Goal: Task Accomplishment & Management: Manage account settings

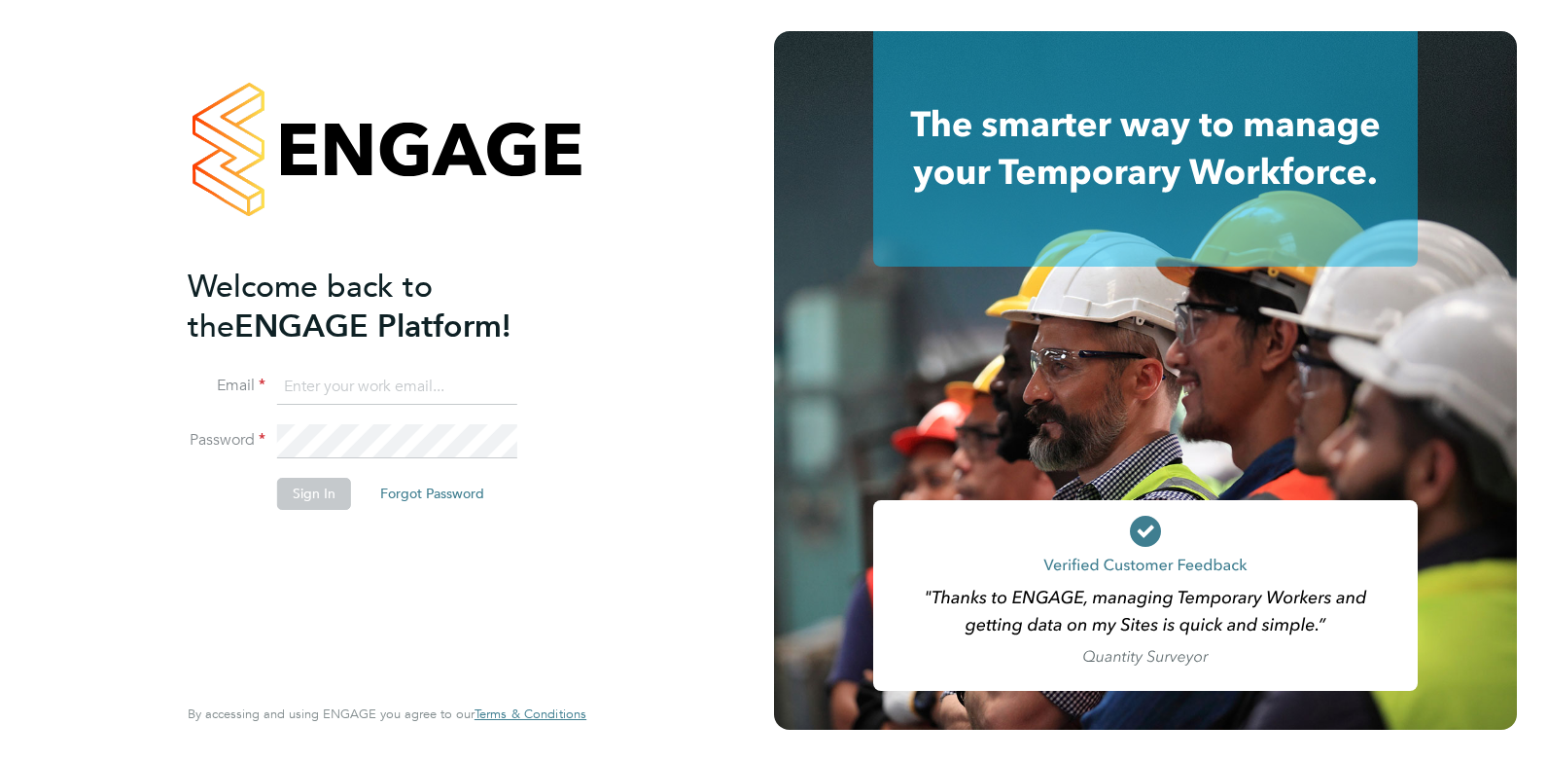
type input "[PERSON_NAME][EMAIL_ADDRESS][PERSON_NAME][DOMAIN_NAME]"
click at [343, 421] on li "Email [PERSON_NAME][EMAIL_ADDRESS][PERSON_NAME][DOMAIN_NAME]" at bounding box center [377, 397] width 379 height 54
click at [321, 508] on button "Sign In" at bounding box center [314, 493] width 74 height 31
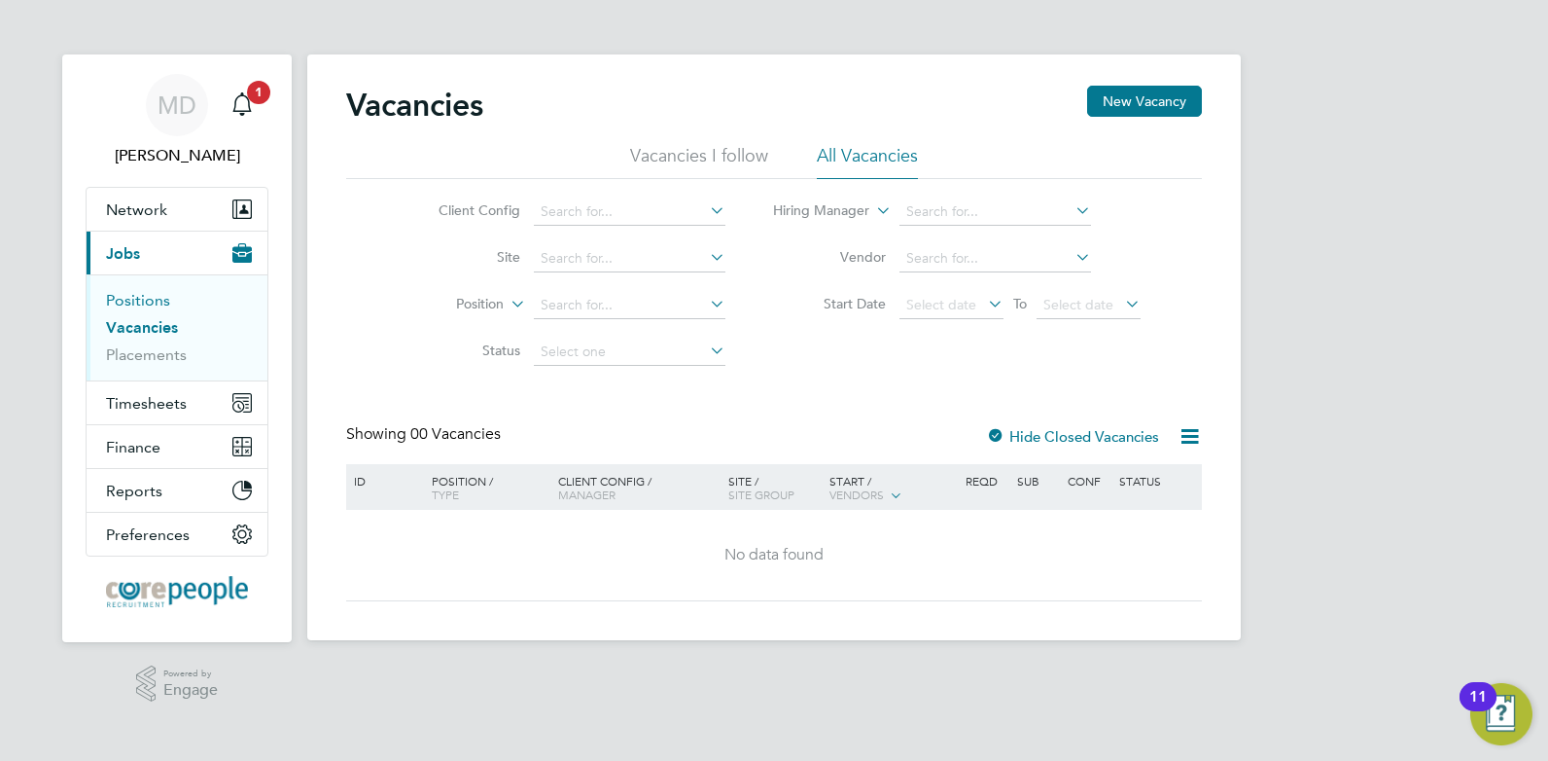
click at [121, 304] on link "Positions" at bounding box center [138, 300] width 64 height 18
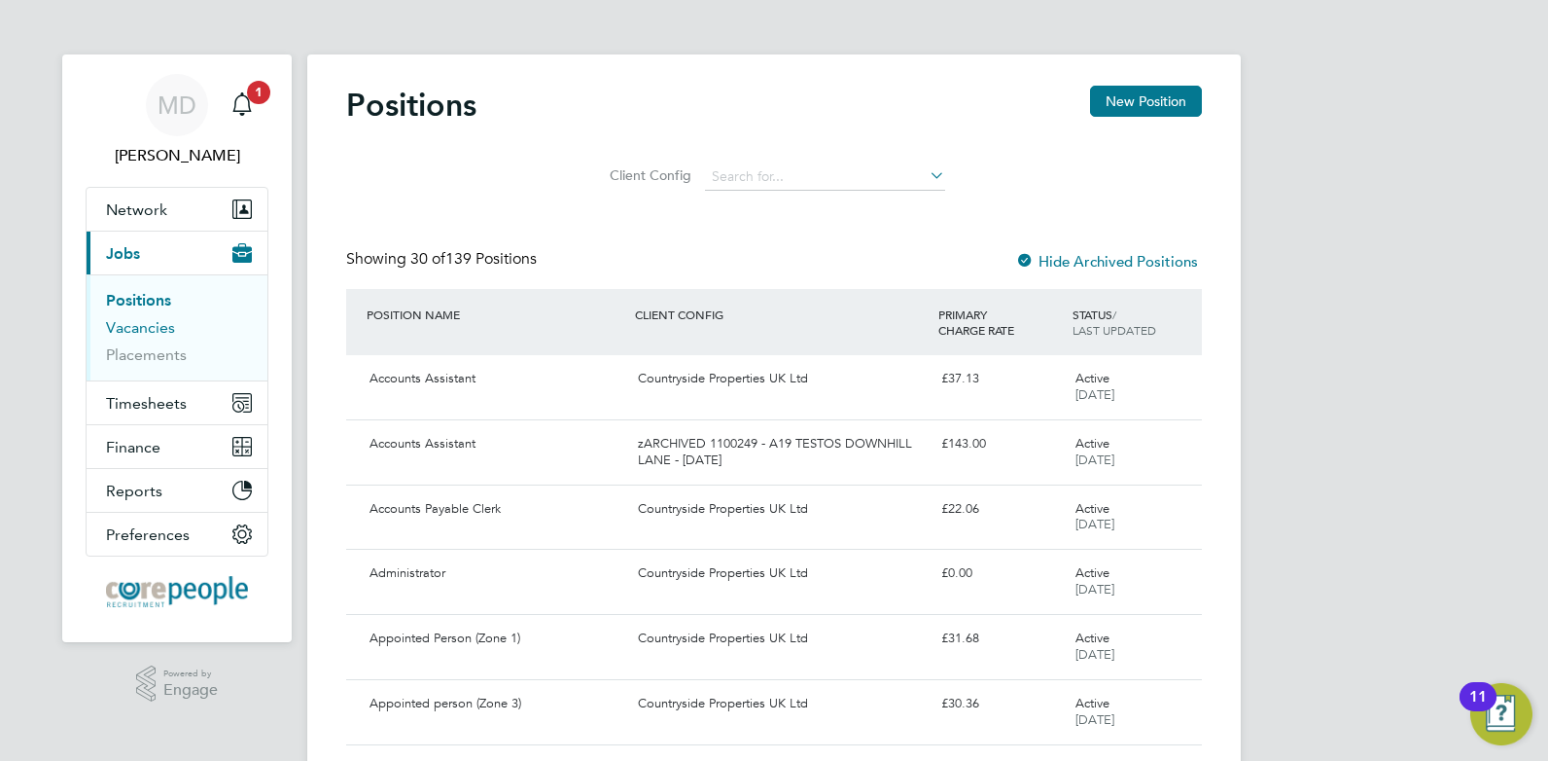
click at [138, 336] on link "Vacancies" at bounding box center [140, 327] width 69 height 18
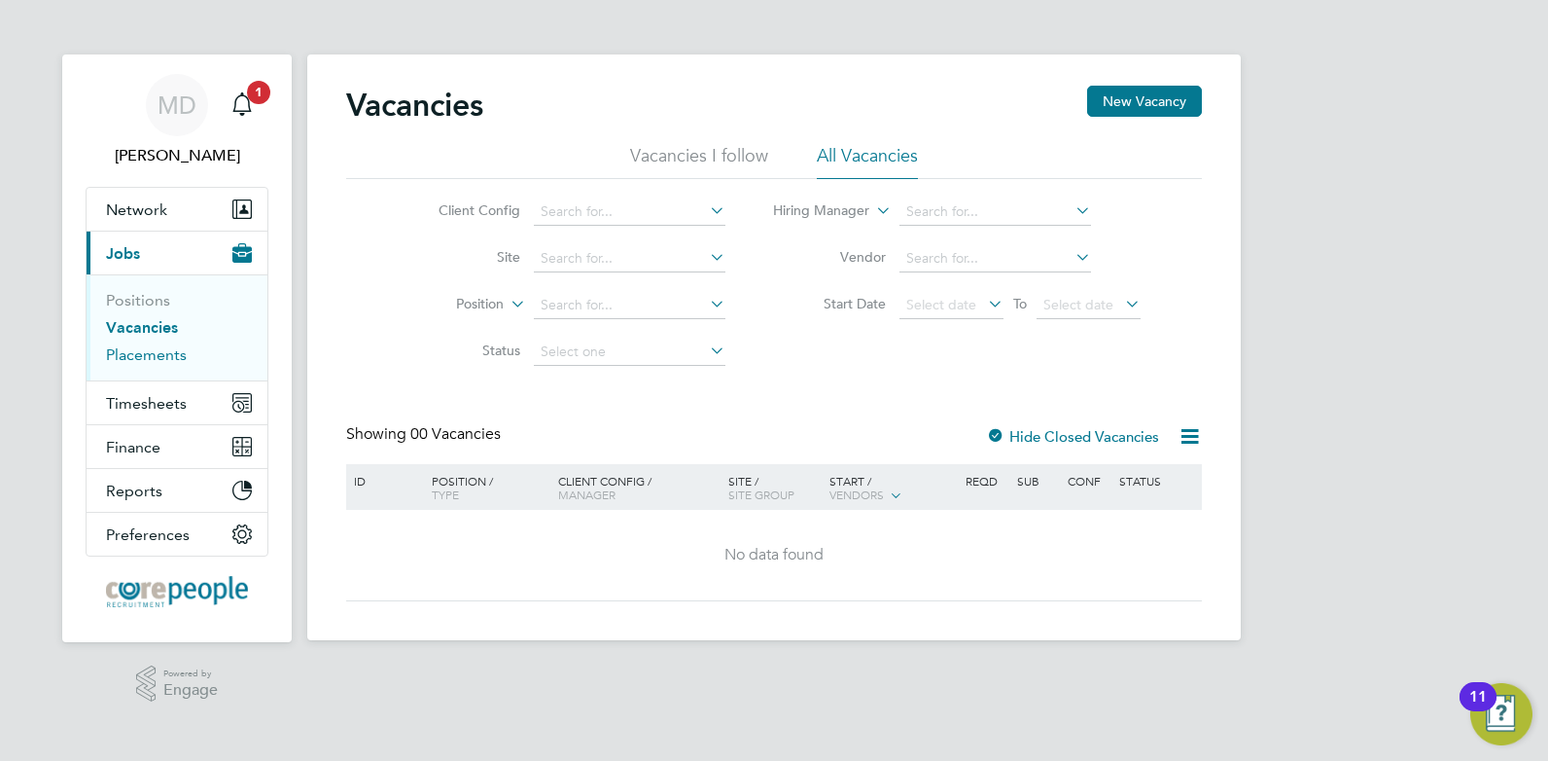
click at [144, 358] on link "Placements" at bounding box center [146, 354] width 81 height 18
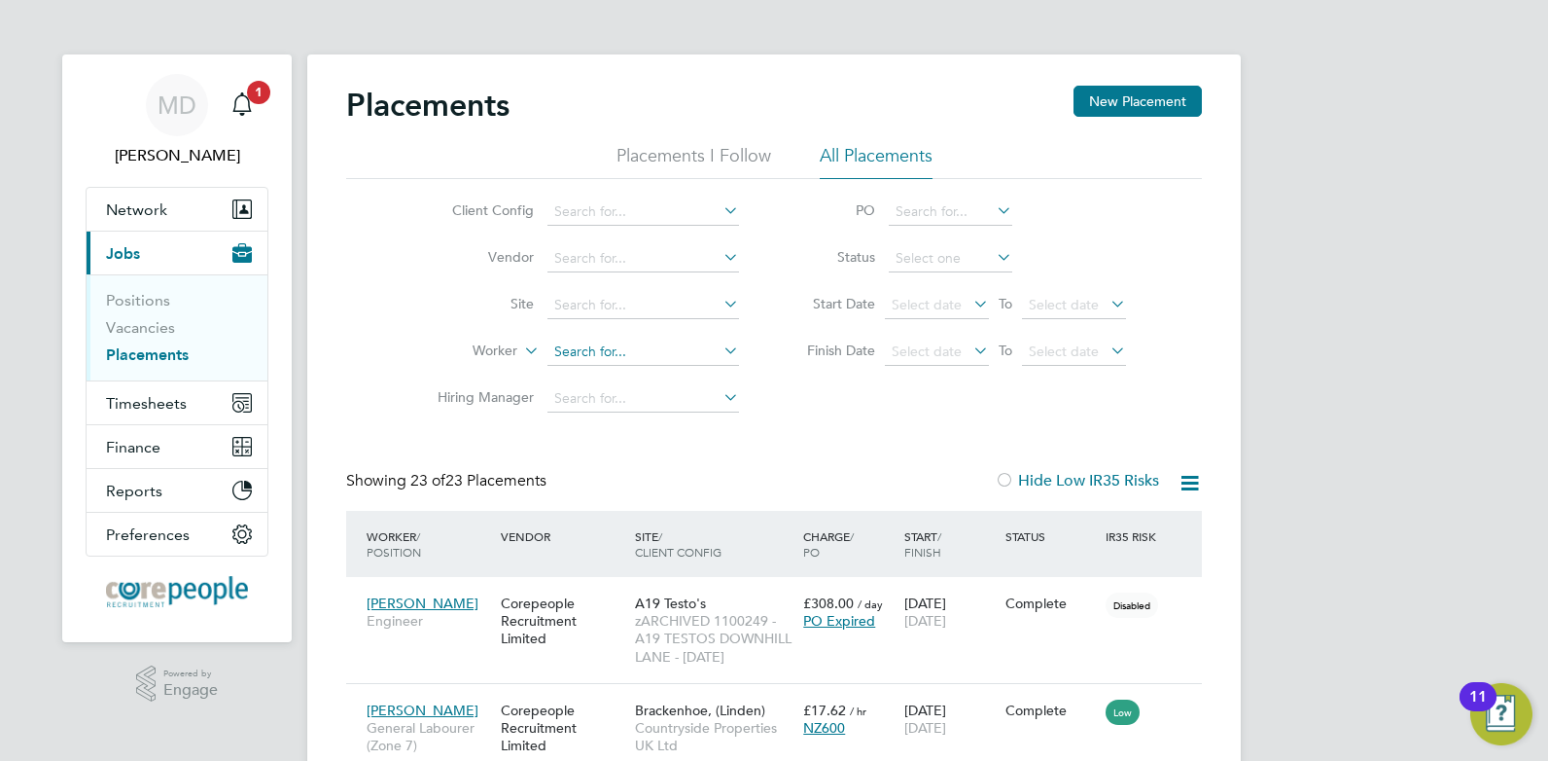
click at [569, 355] on input at bounding box center [644, 351] width 192 height 27
click at [671, 372] on b "Gray" at bounding box center [686, 378] width 30 height 17
type input "David Gray"
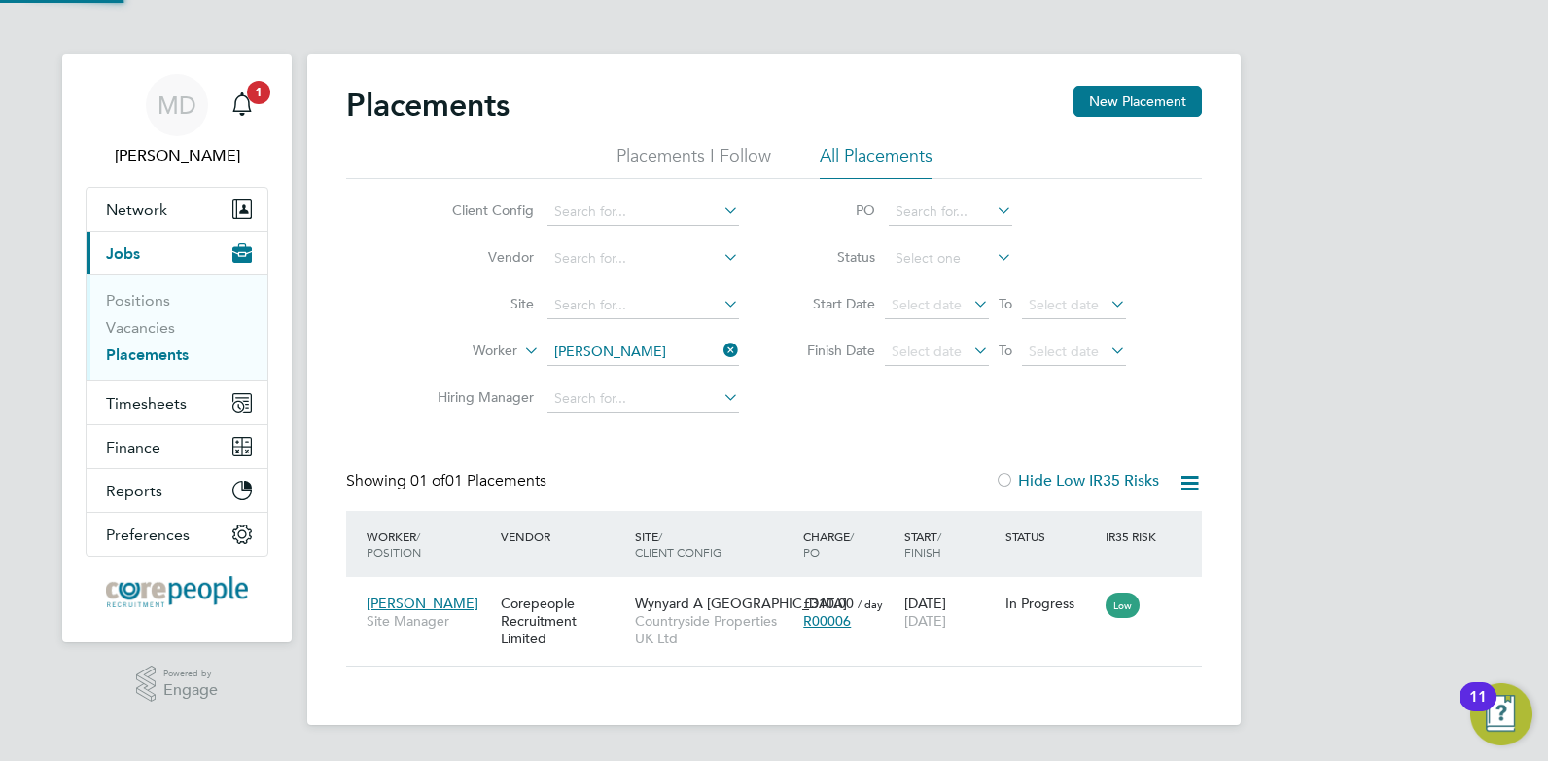
scroll to position [18, 91]
click at [421, 596] on span "David Gray" at bounding box center [423, 603] width 112 height 18
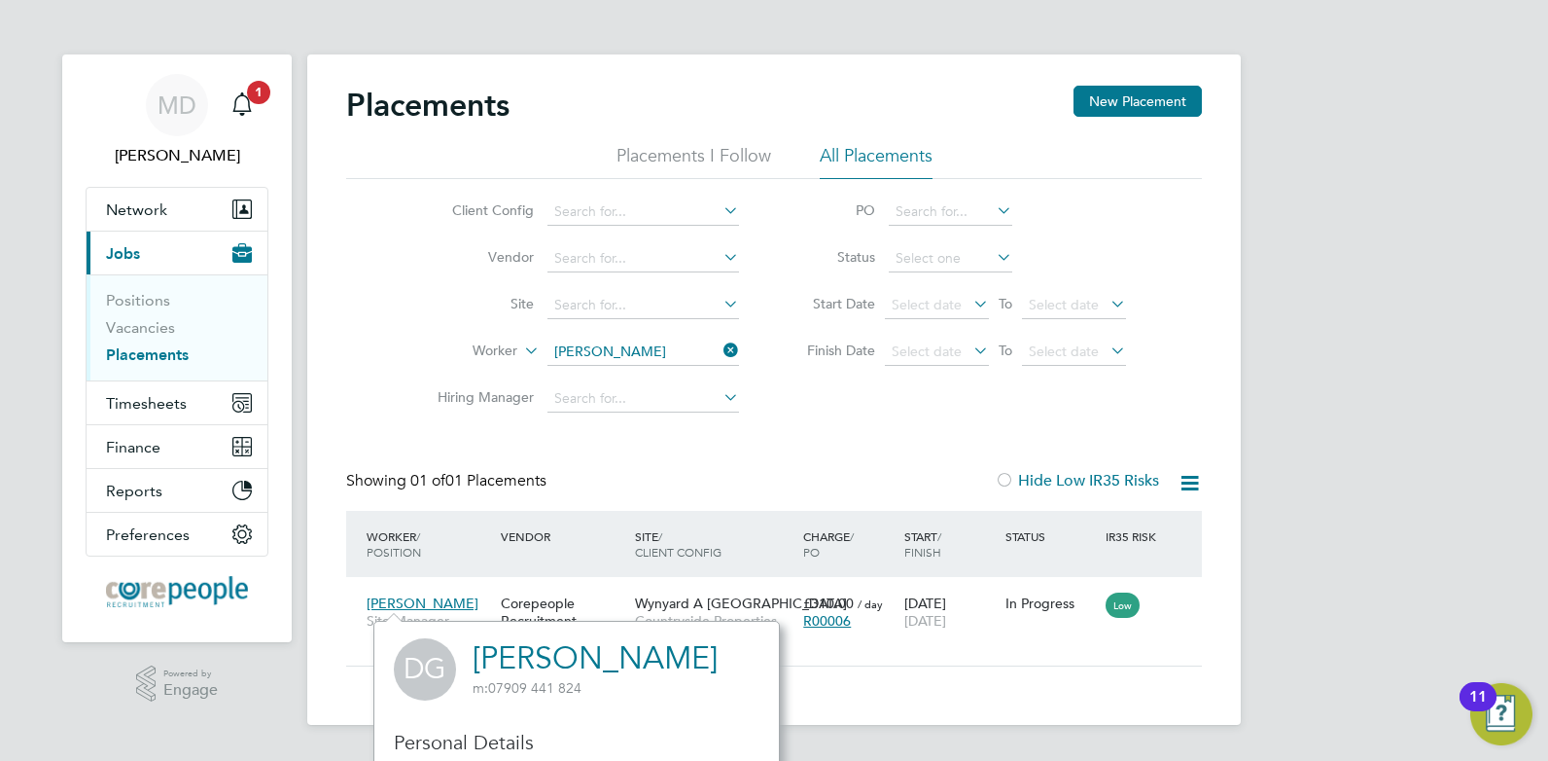
scroll to position [97, 0]
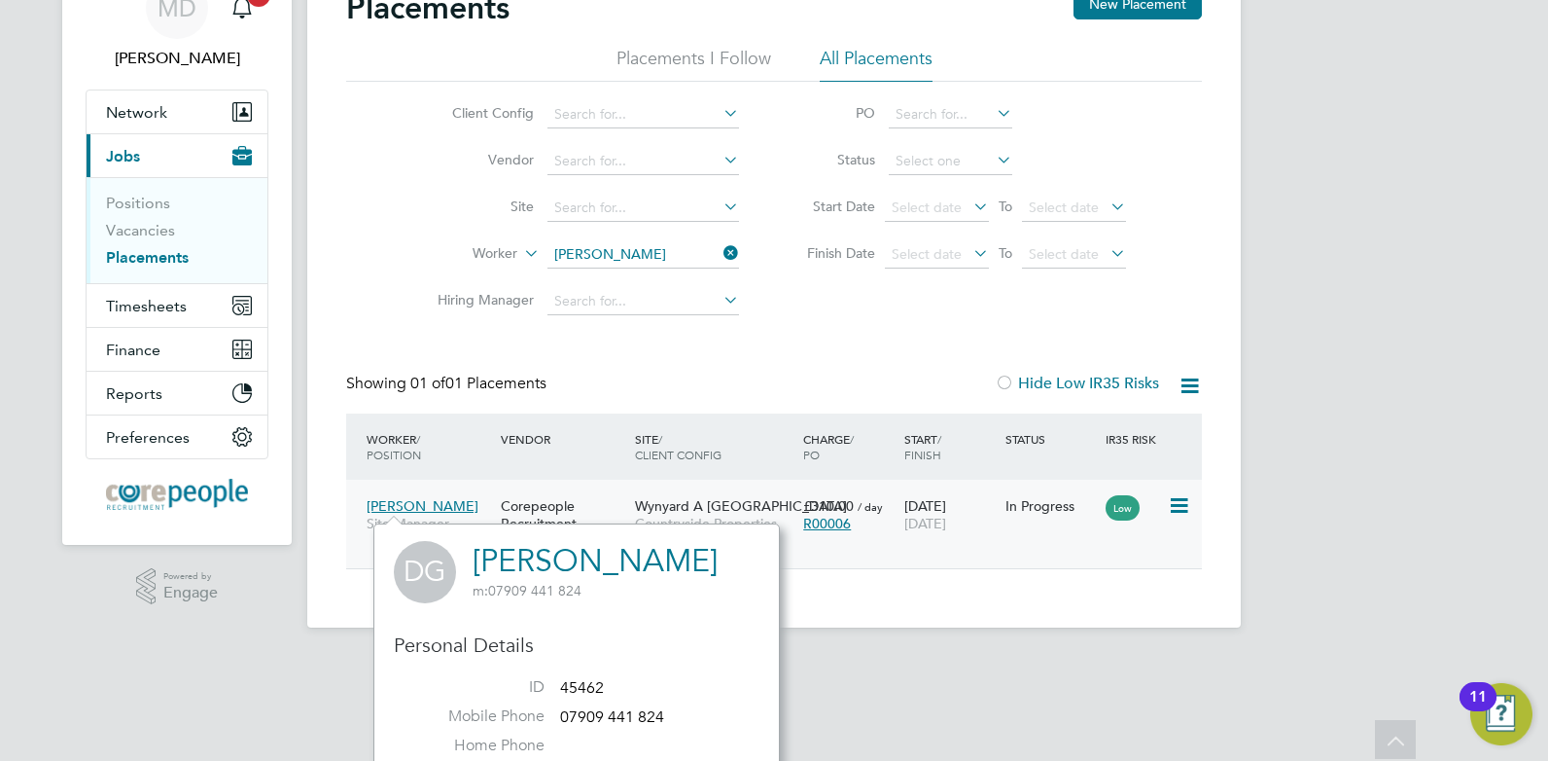
click at [527, 503] on div "Corepeople Recruitment Limited" at bounding box center [563, 523] width 134 height 73
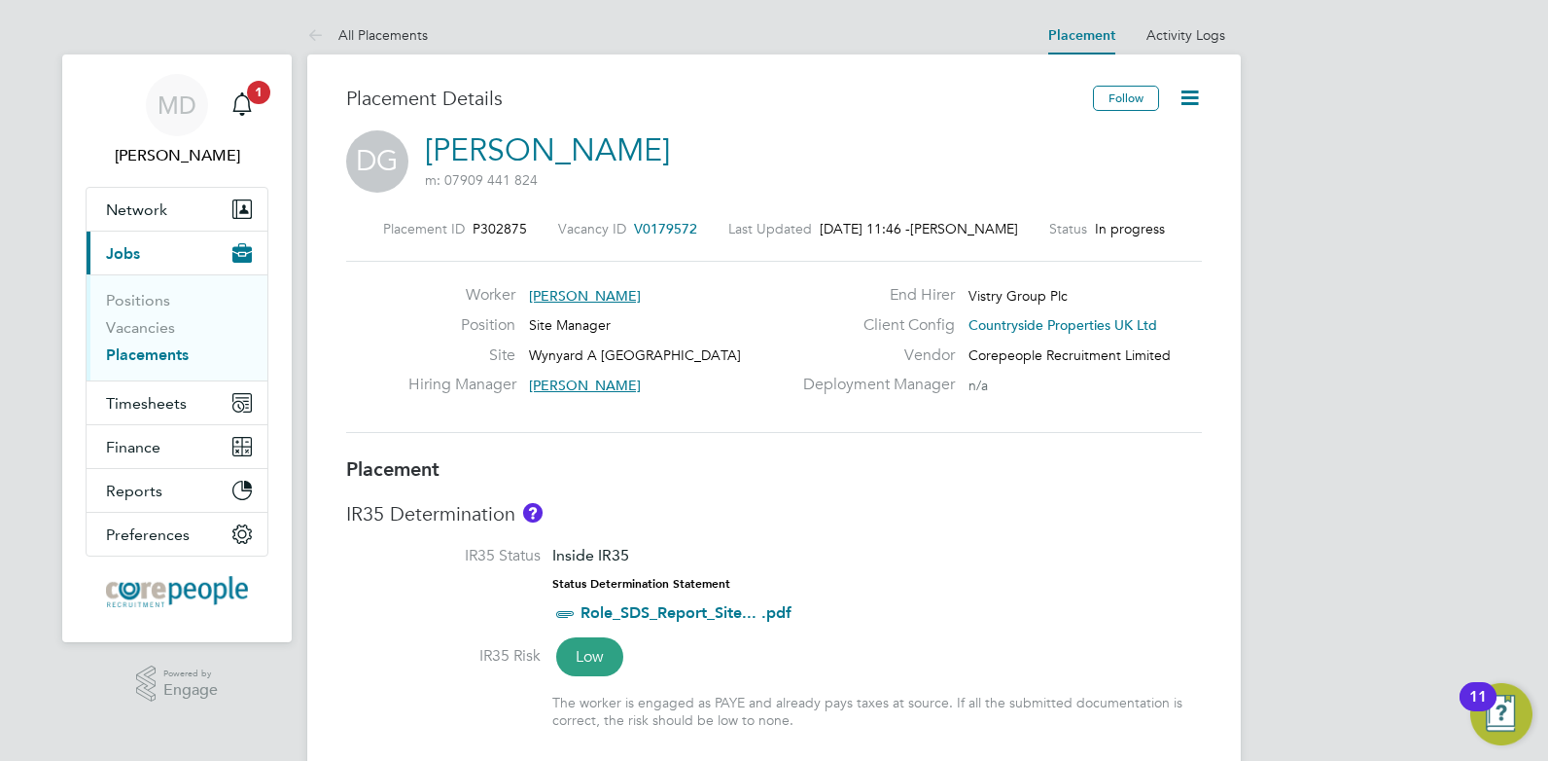
scroll to position [97, 0]
click at [674, 227] on span "V0179572" at bounding box center [665, 229] width 63 height 18
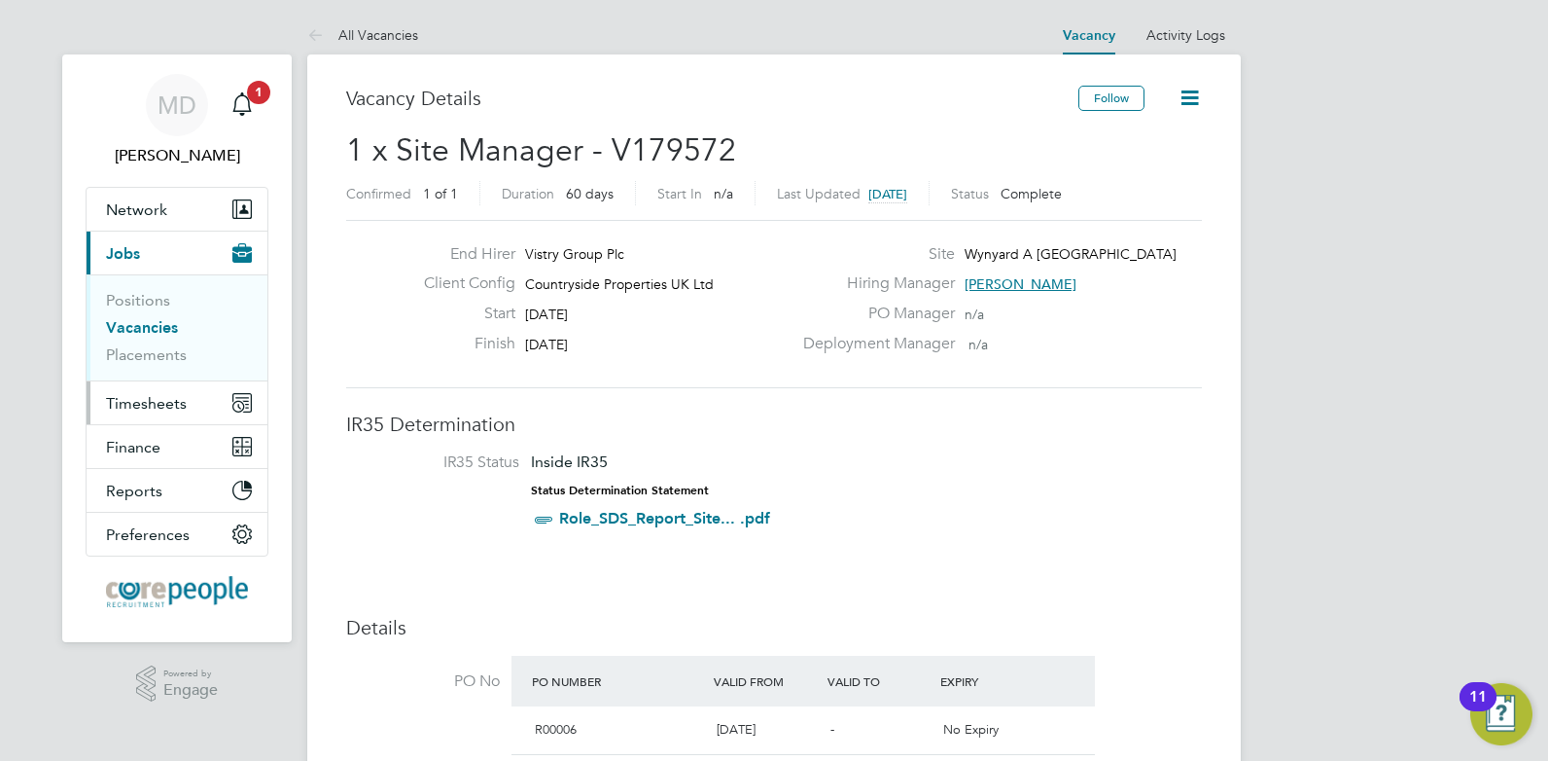
click at [193, 406] on button "Timesheets" at bounding box center [177, 402] width 181 height 43
click at [136, 406] on span "Timesheets" at bounding box center [146, 403] width 81 height 18
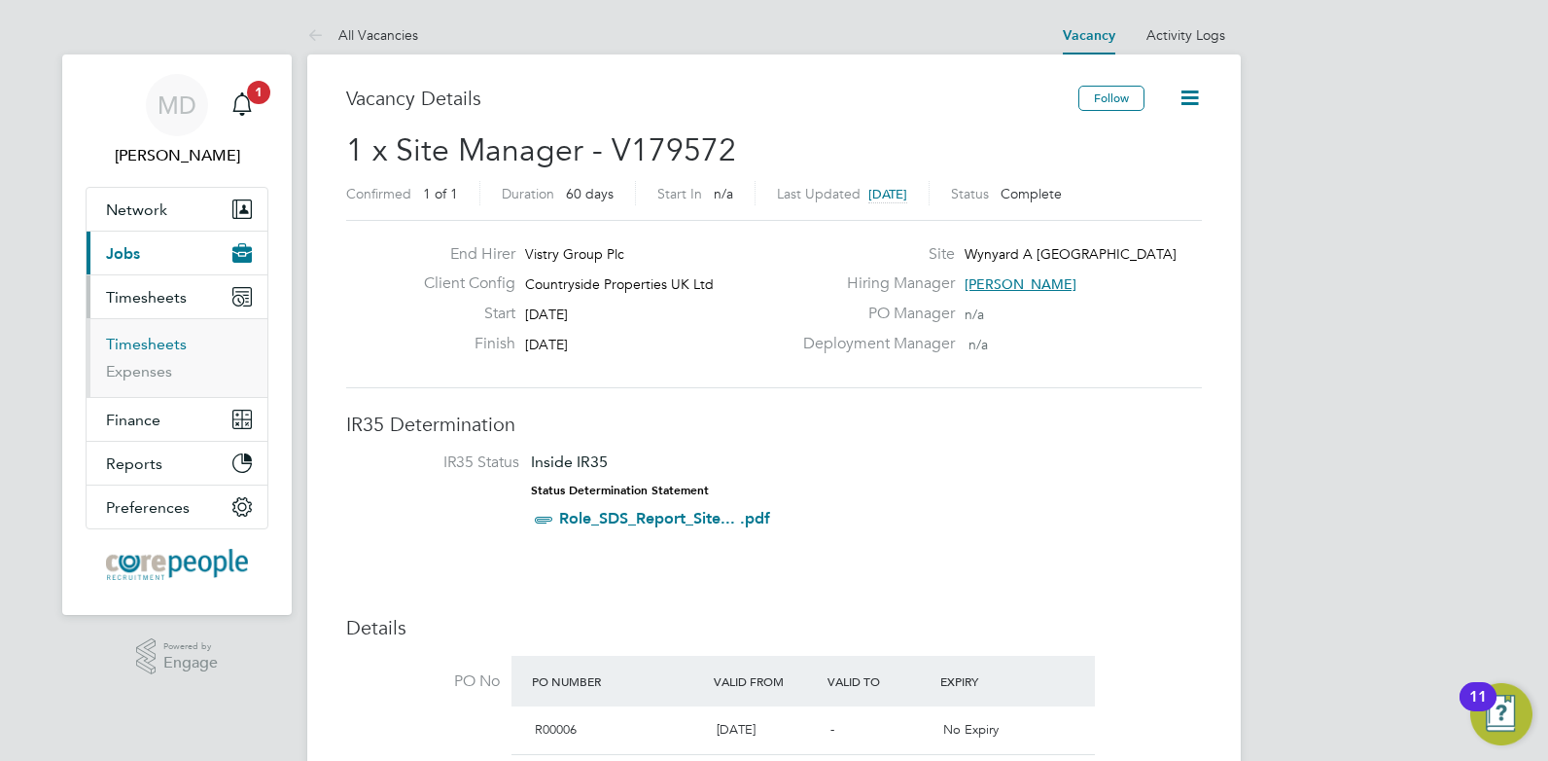
click at [149, 347] on link "Timesheets" at bounding box center [146, 344] width 81 height 18
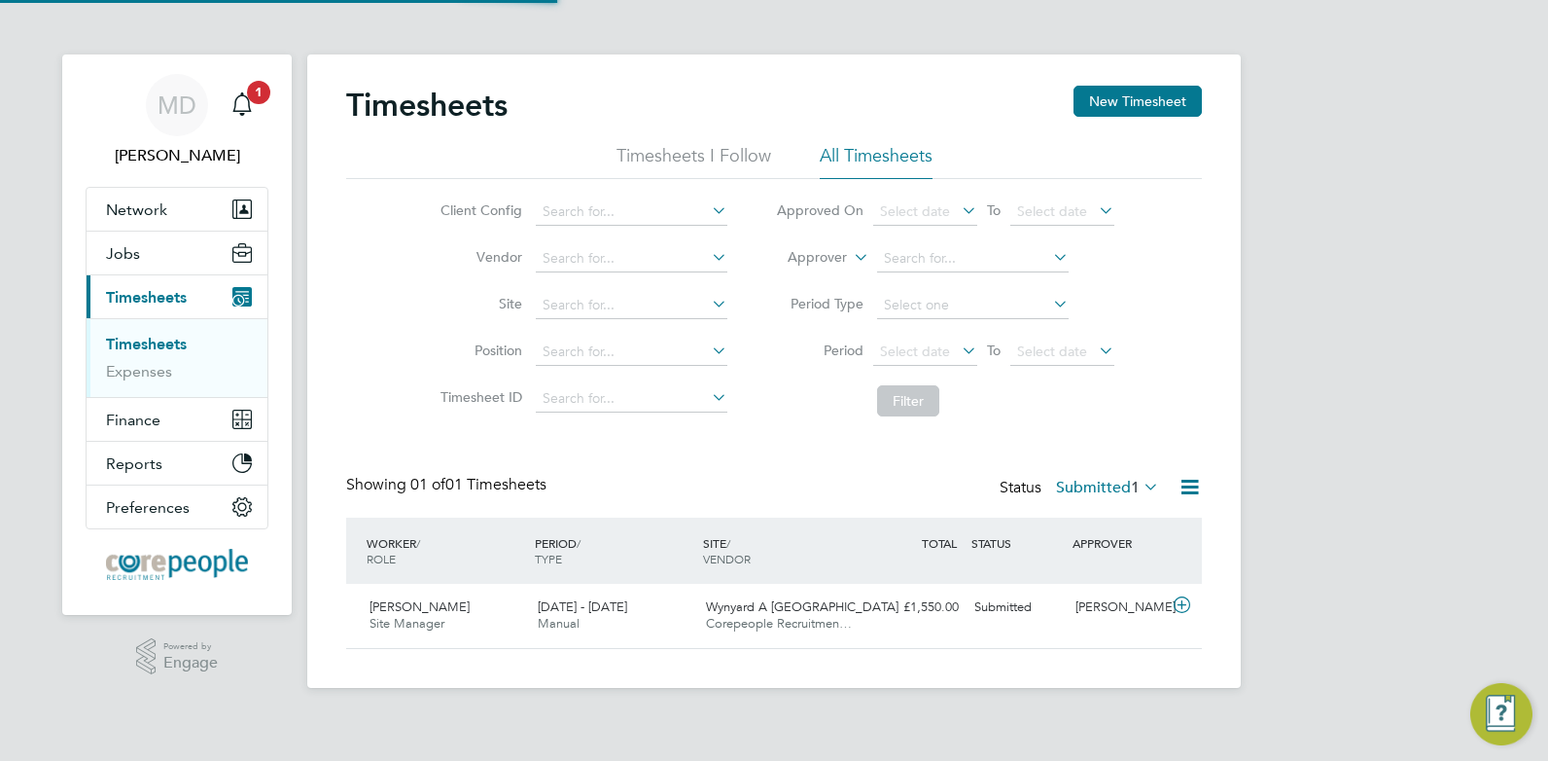
scroll to position [50, 169]
click at [1080, 481] on label "Submitted 1" at bounding box center [1107, 487] width 103 height 19
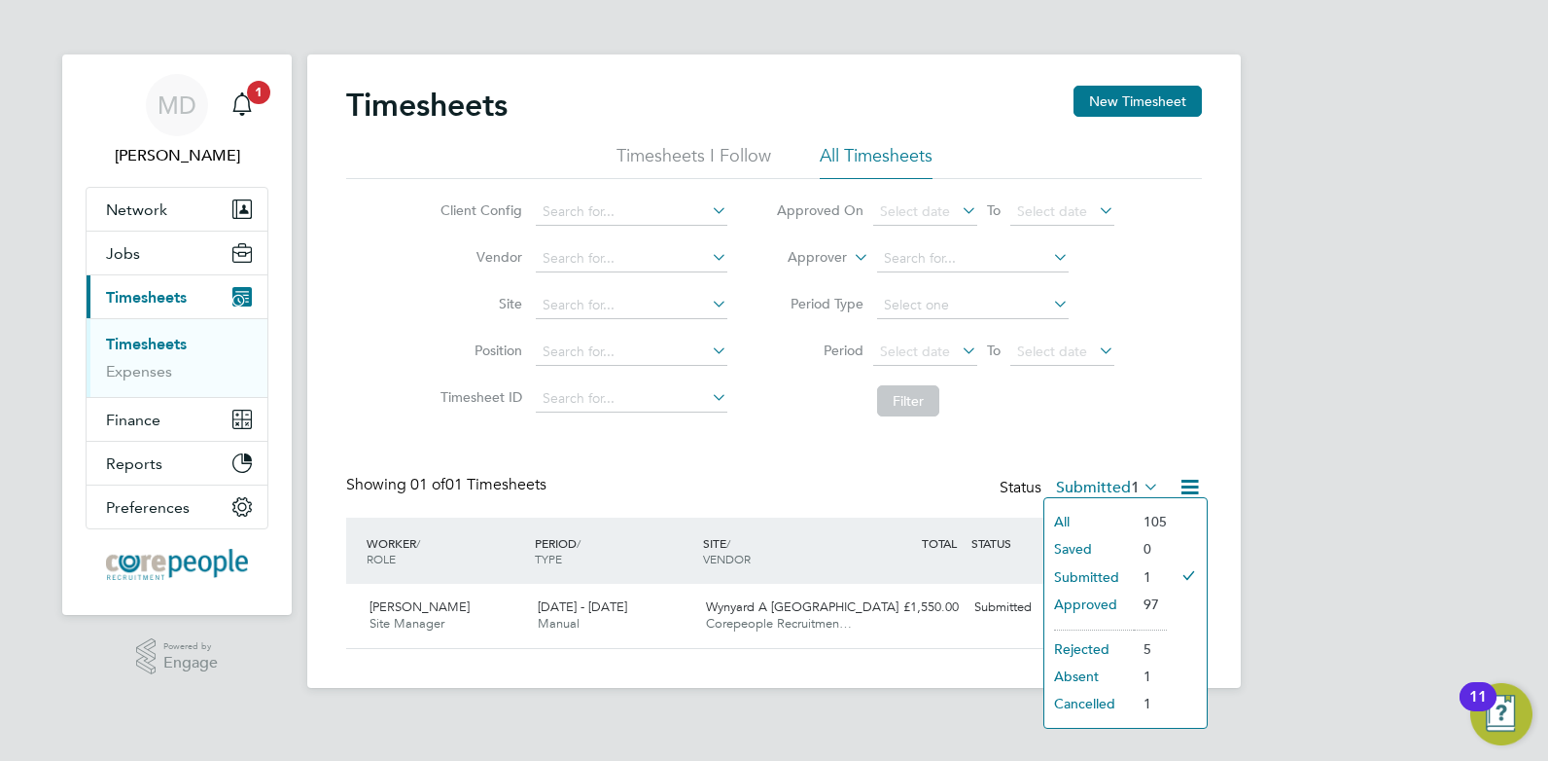
click at [1089, 545] on li "Saved" at bounding box center [1089, 548] width 89 height 27
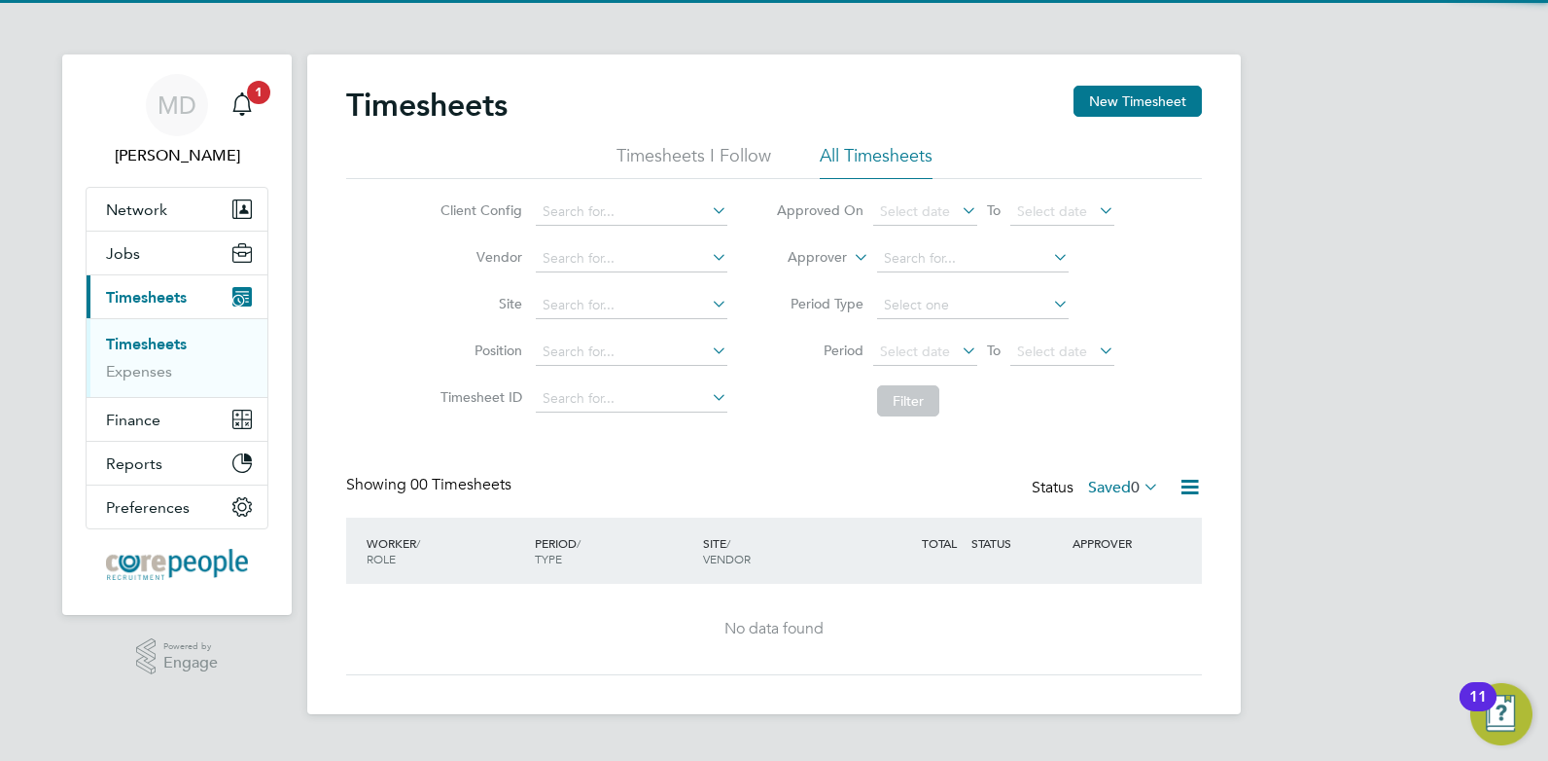
click at [1088, 478] on label "Saved 0" at bounding box center [1123, 487] width 71 height 19
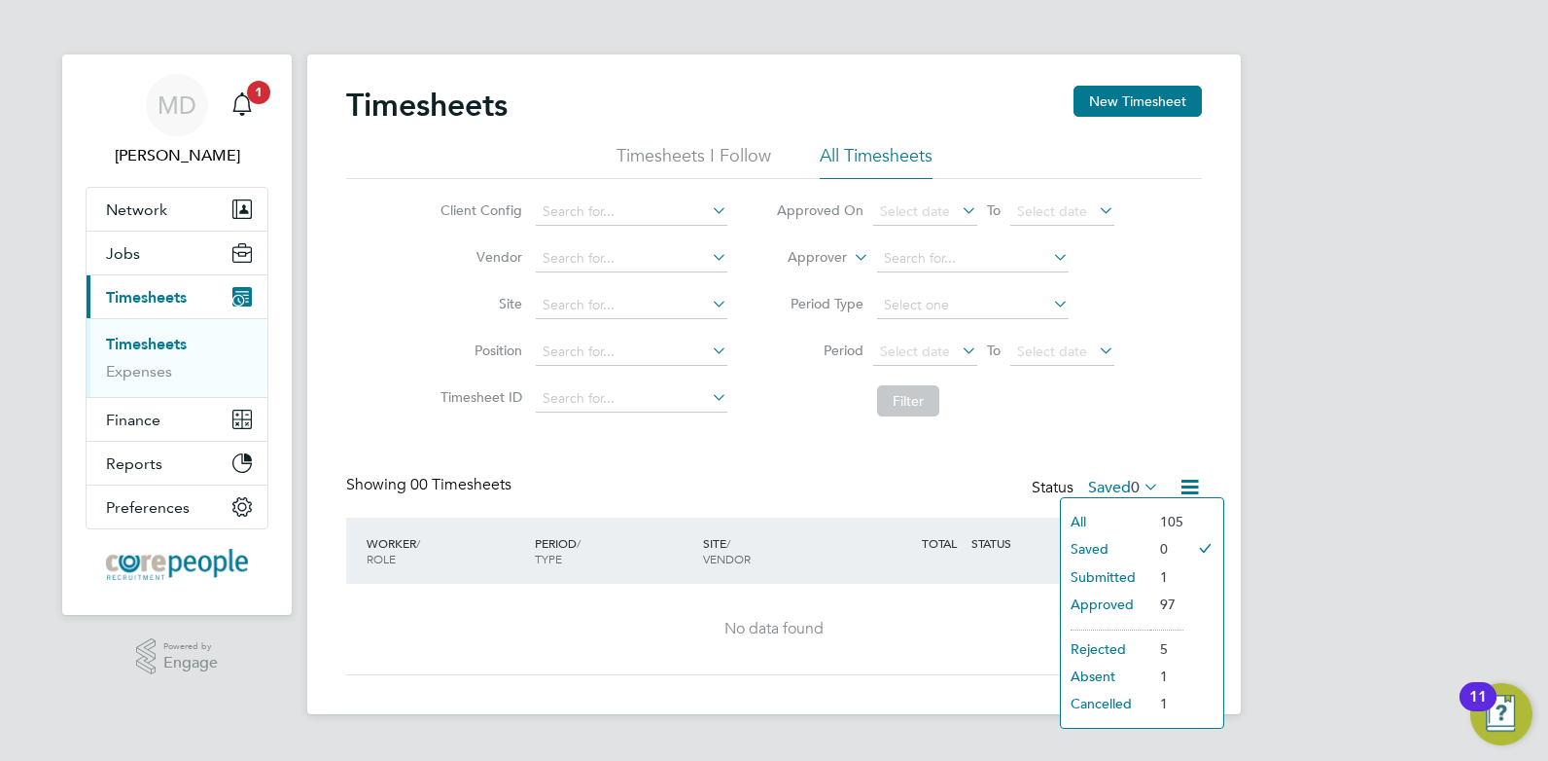
click at [1091, 482] on label "Saved 0" at bounding box center [1123, 487] width 71 height 19
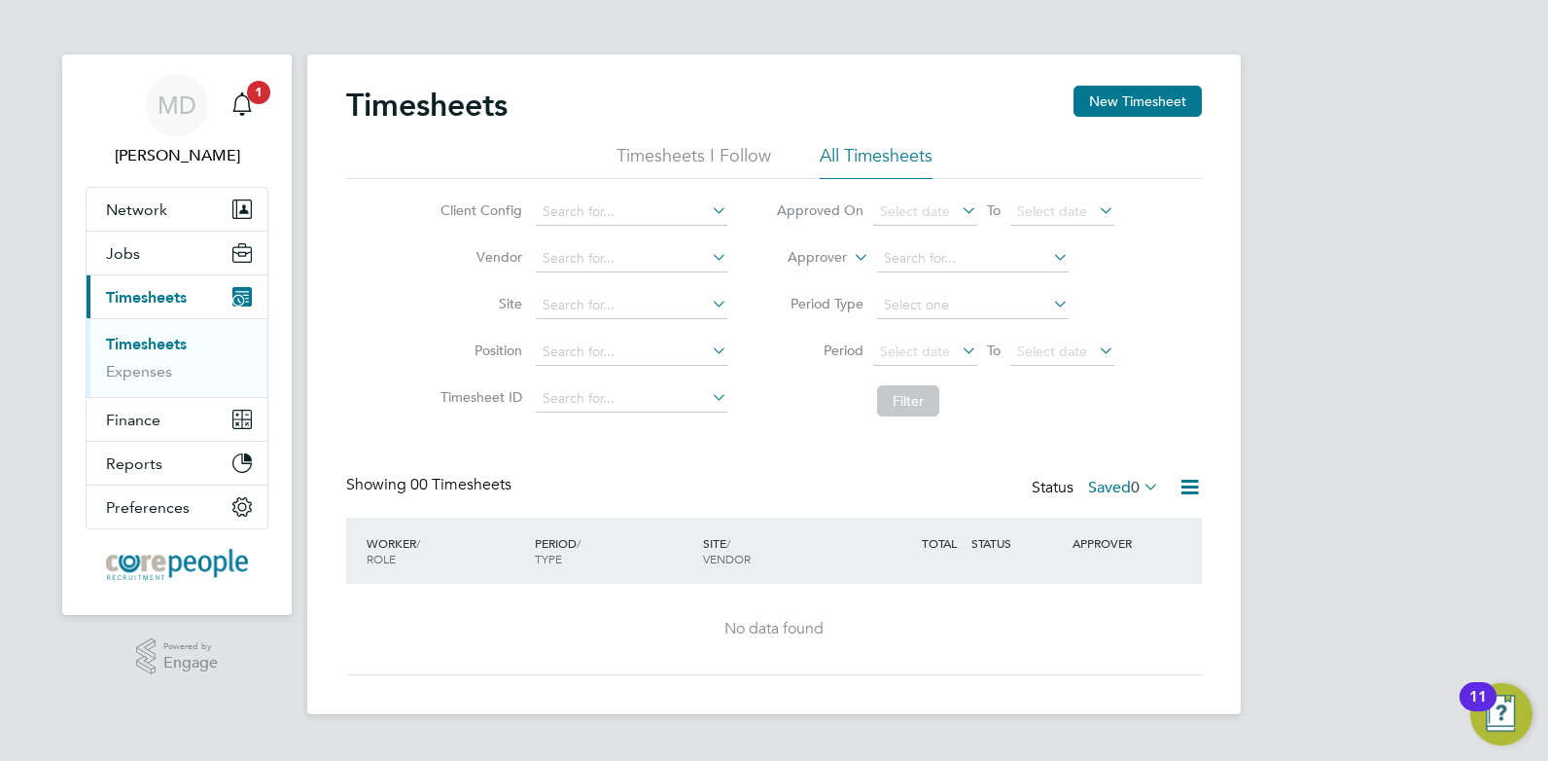
click at [1091, 479] on label "Saved 0" at bounding box center [1123, 487] width 71 height 19
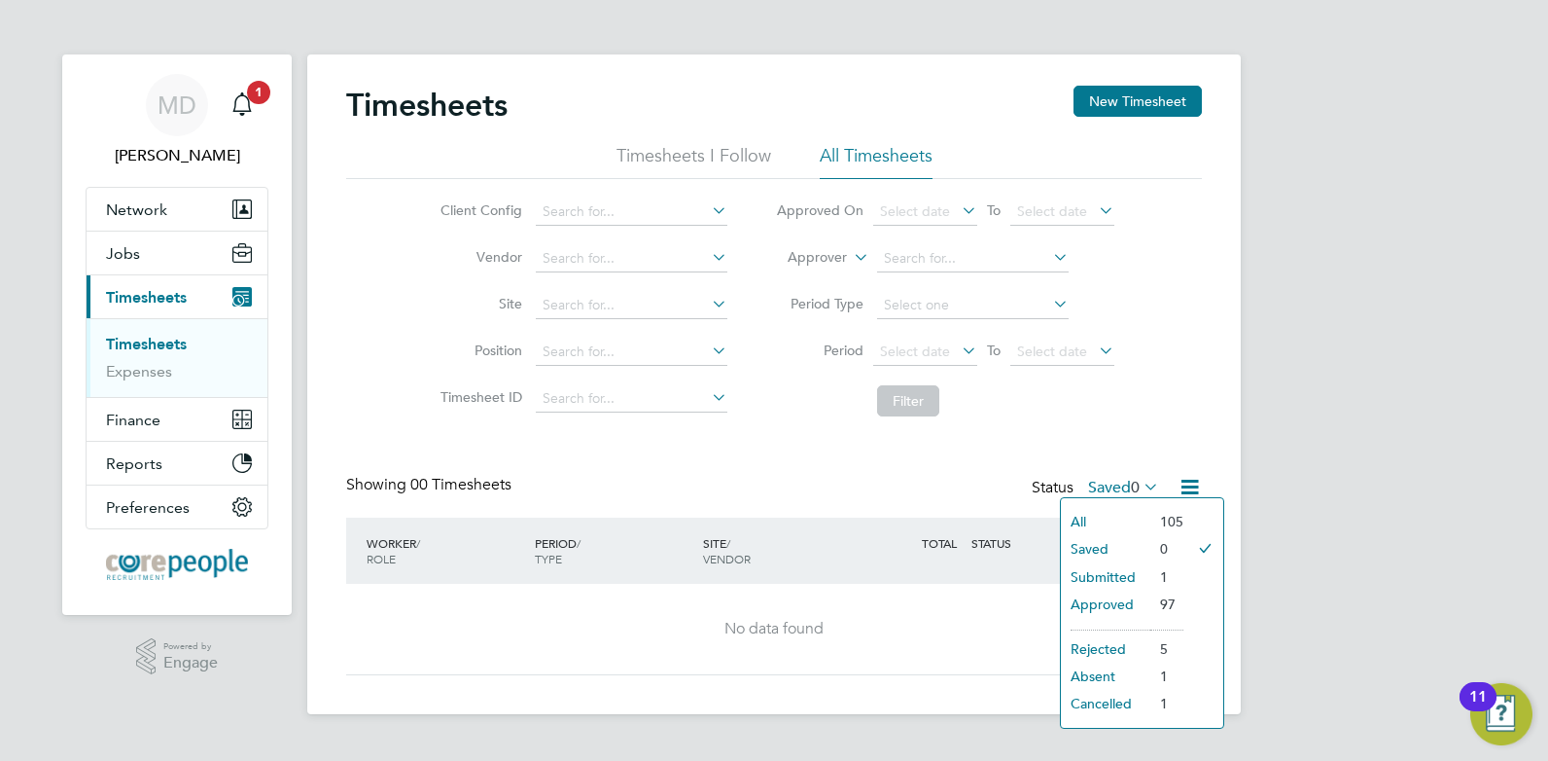
click at [840, 13] on app-barbie "Timesheets New Timesheet Timesheets I Follow All Timesheets Client Config Vendo…" at bounding box center [774, 357] width 934 height 714
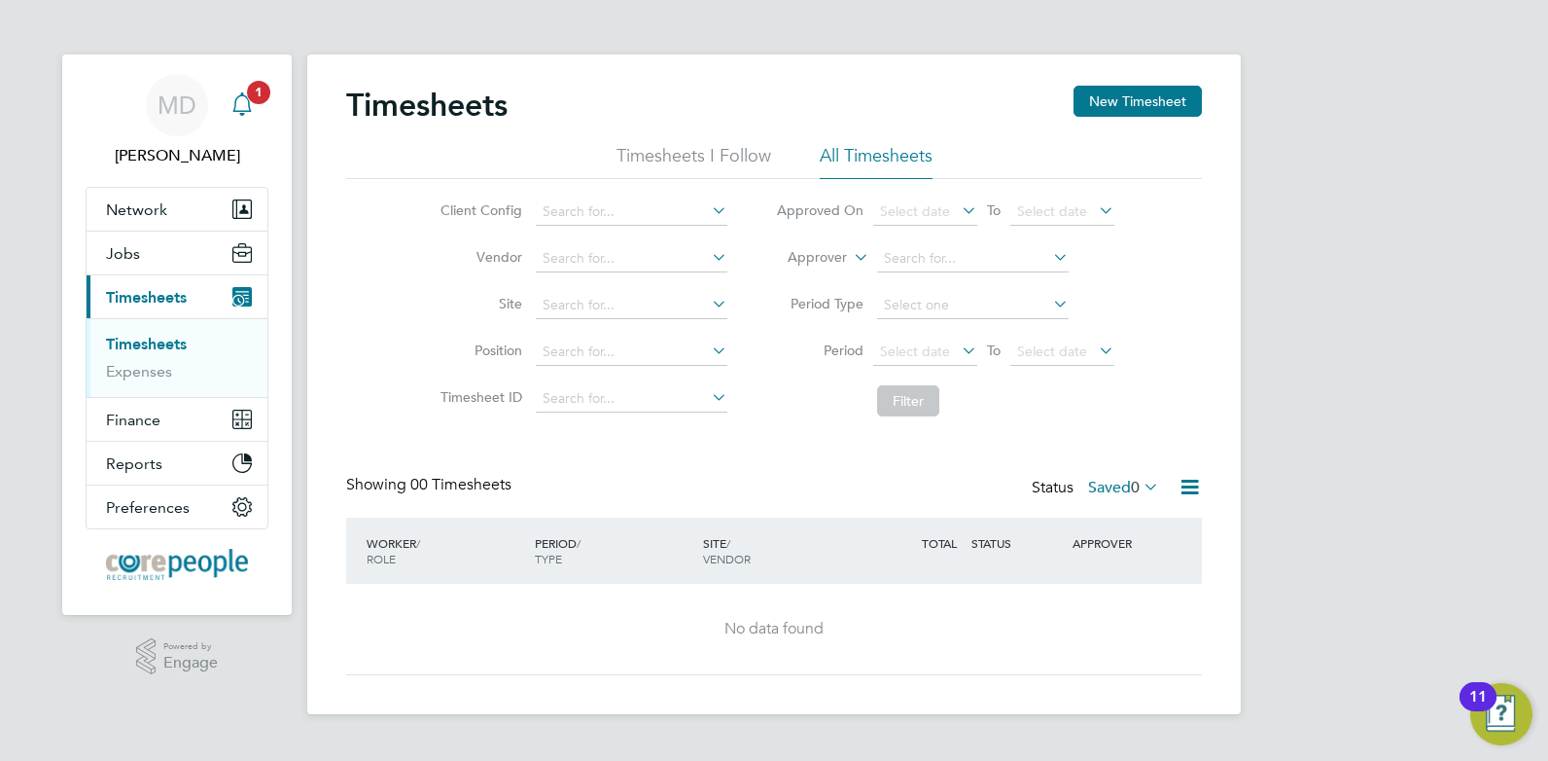
click at [242, 102] on icon "Main navigation" at bounding box center [242, 103] width 23 height 23
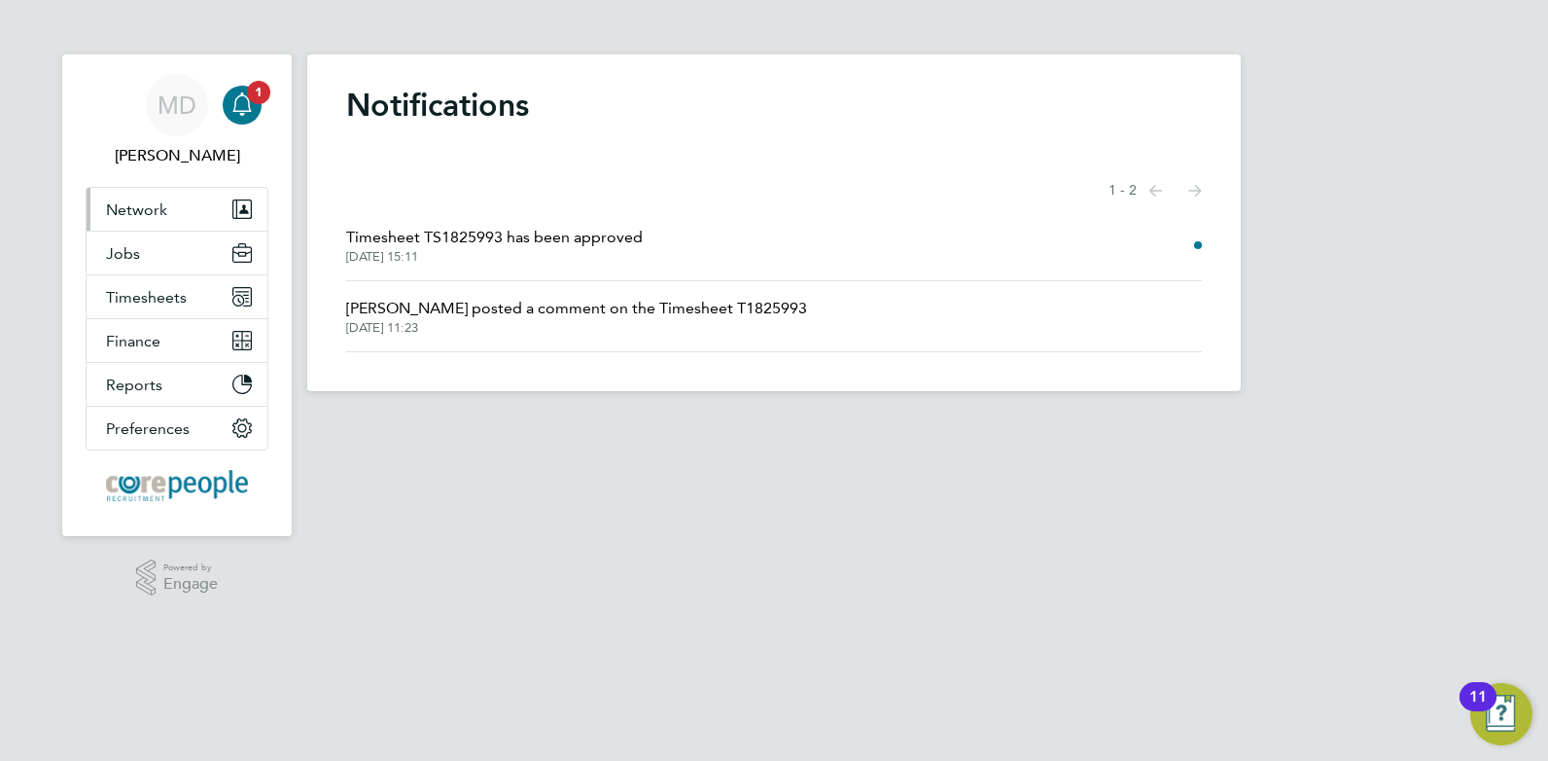
click at [171, 213] on button "Network" at bounding box center [177, 209] width 181 height 43
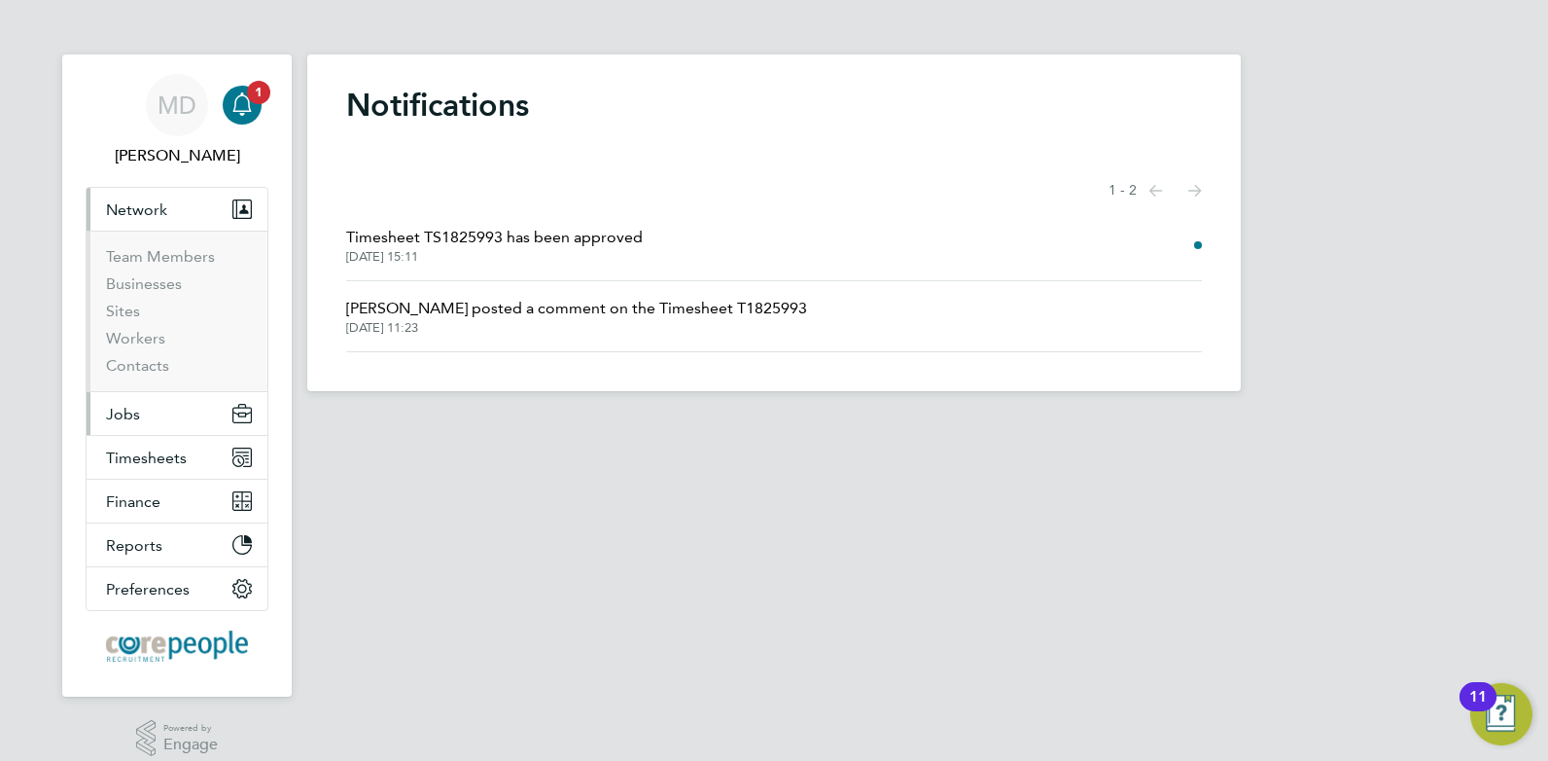
click at [156, 418] on button "Jobs" at bounding box center [177, 413] width 181 height 43
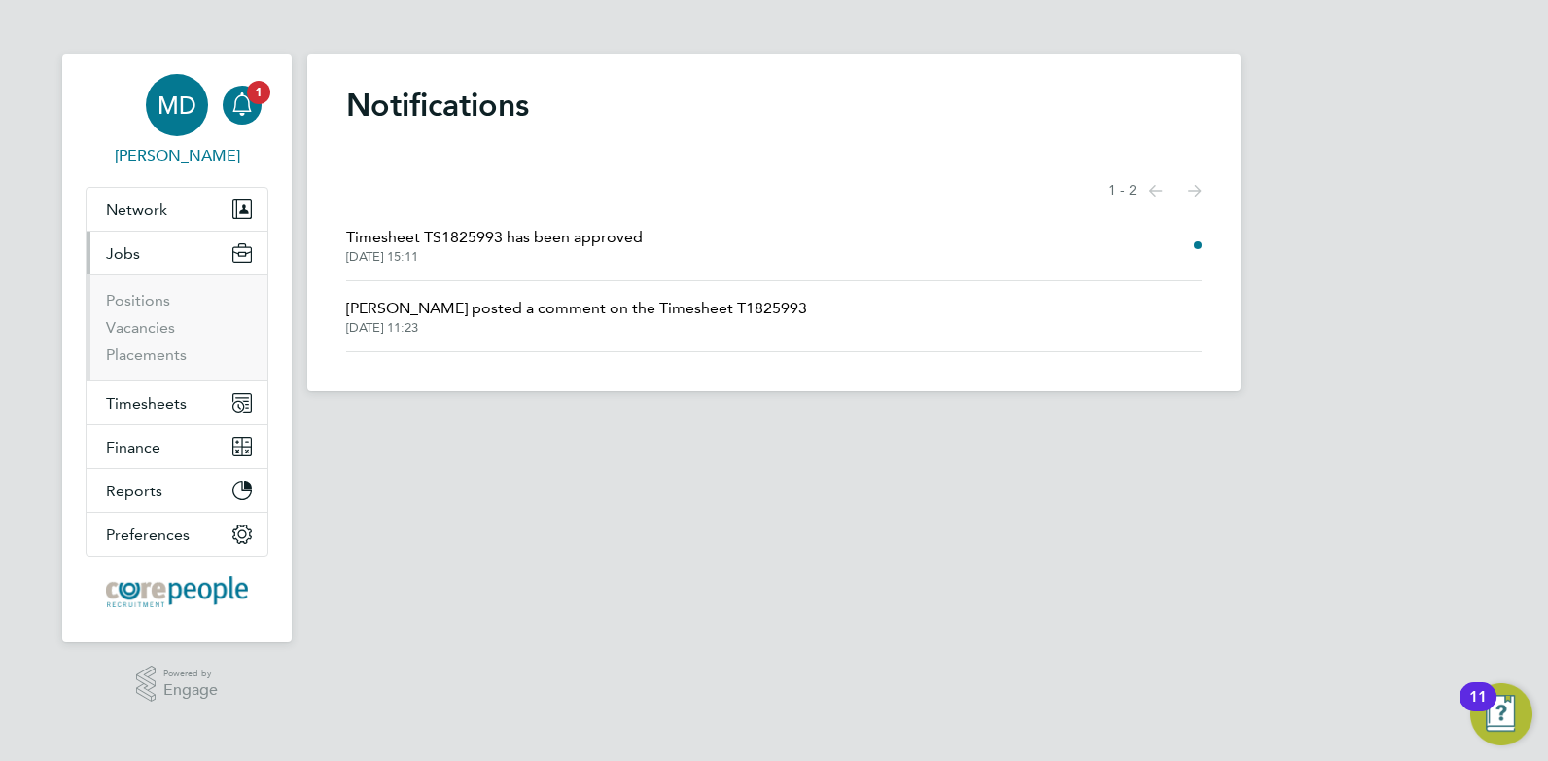
click at [183, 112] on span "MD" at bounding box center [177, 104] width 39 height 25
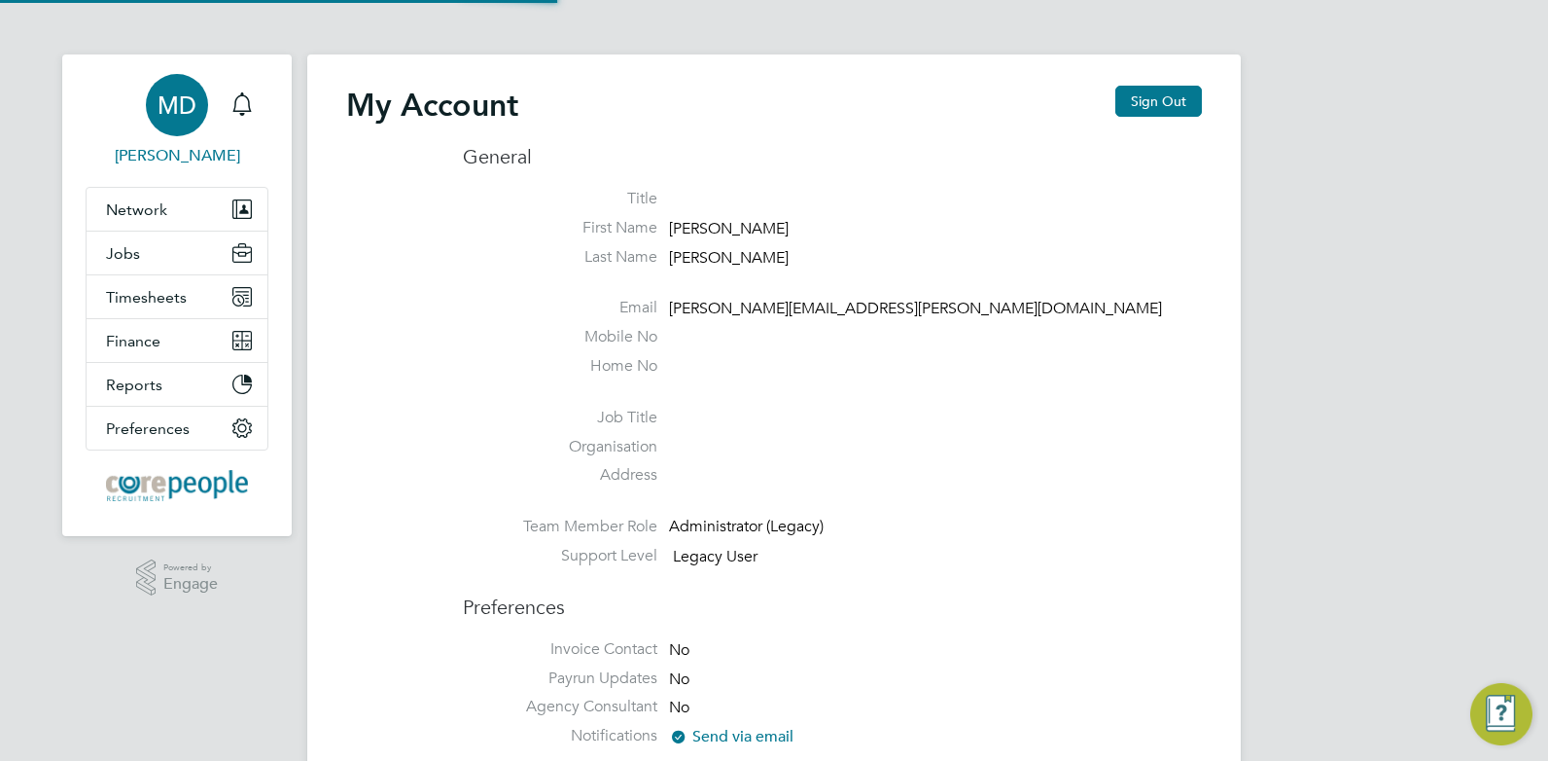
type input "[PERSON_NAME][EMAIL_ADDRESS][PERSON_NAME][DOMAIN_NAME]"
click at [250, 99] on span "1" at bounding box center [258, 92] width 23 height 23
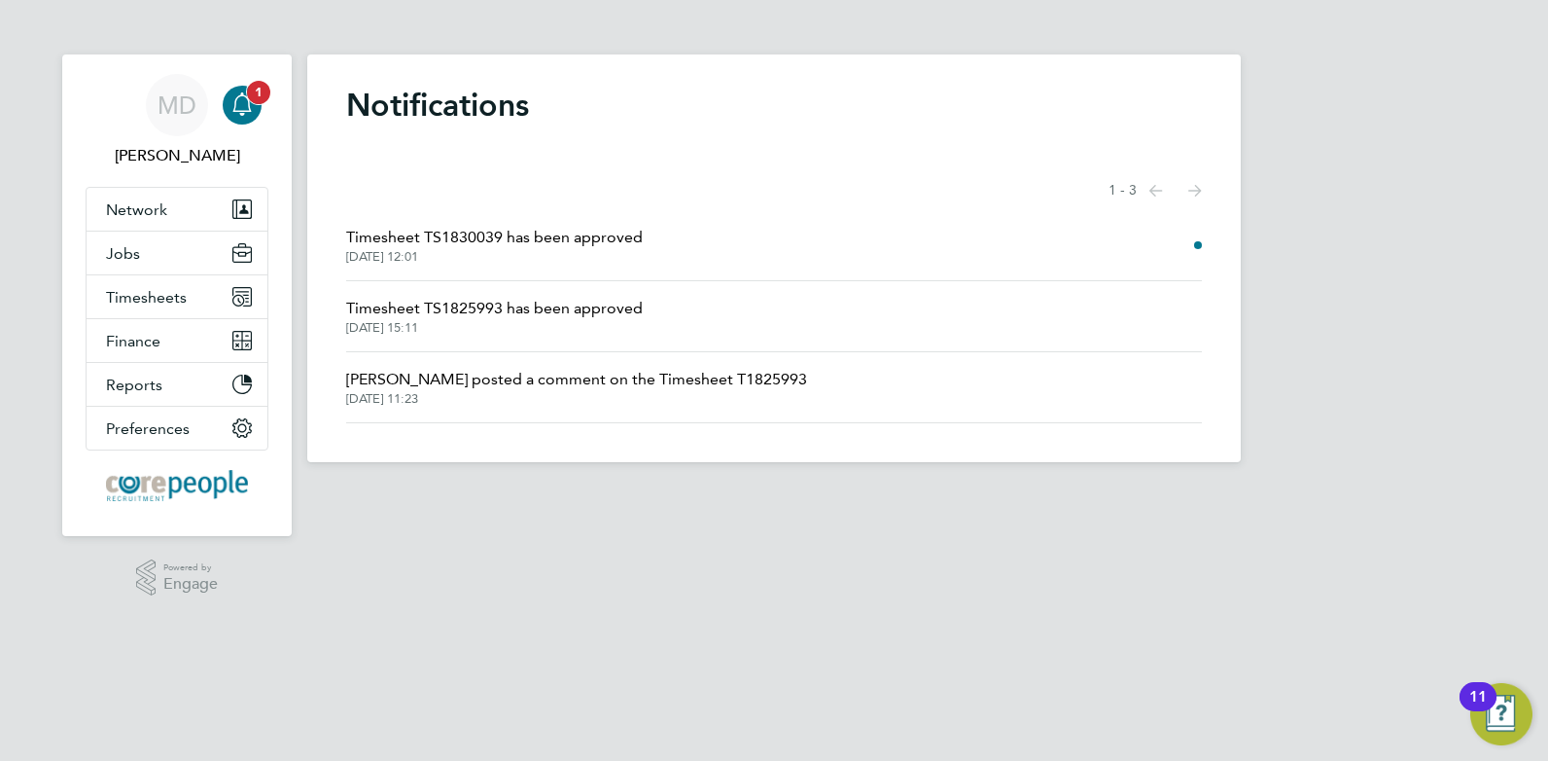
click at [231, 119] on div "Main navigation" at bounding box center [242, 105] width 39 height 39
click at [232, 113] on icon "Main navigation" at bounding box center [242, 103] width 23 height 23
click at [233, 115] on icon "Main navigation" at bounding box center [242, 103] width 23 height 23
click at [255, 102] on span "1" at bounding box center [258, 92] width 23 height 23
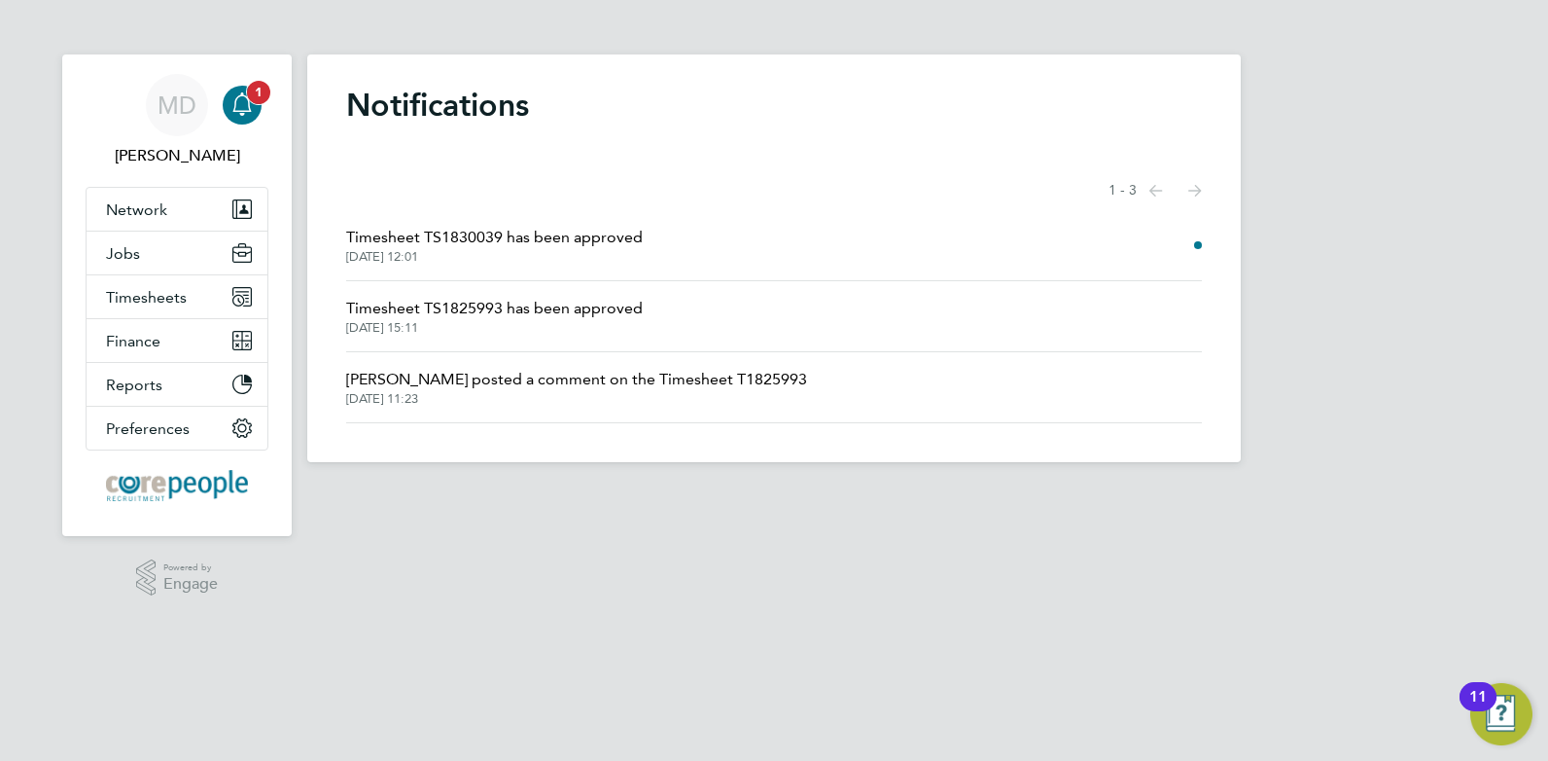
click at [243, 99] on icon "Main navigation" at bounding box center [242, 103] width 23 height 23
click at [194, 211] on button "Network" at bounding box center [177, 209] width 181 height 43
click at [143, 256] on button "Jobs" at bounding box center [177, 252] width 181 height 43
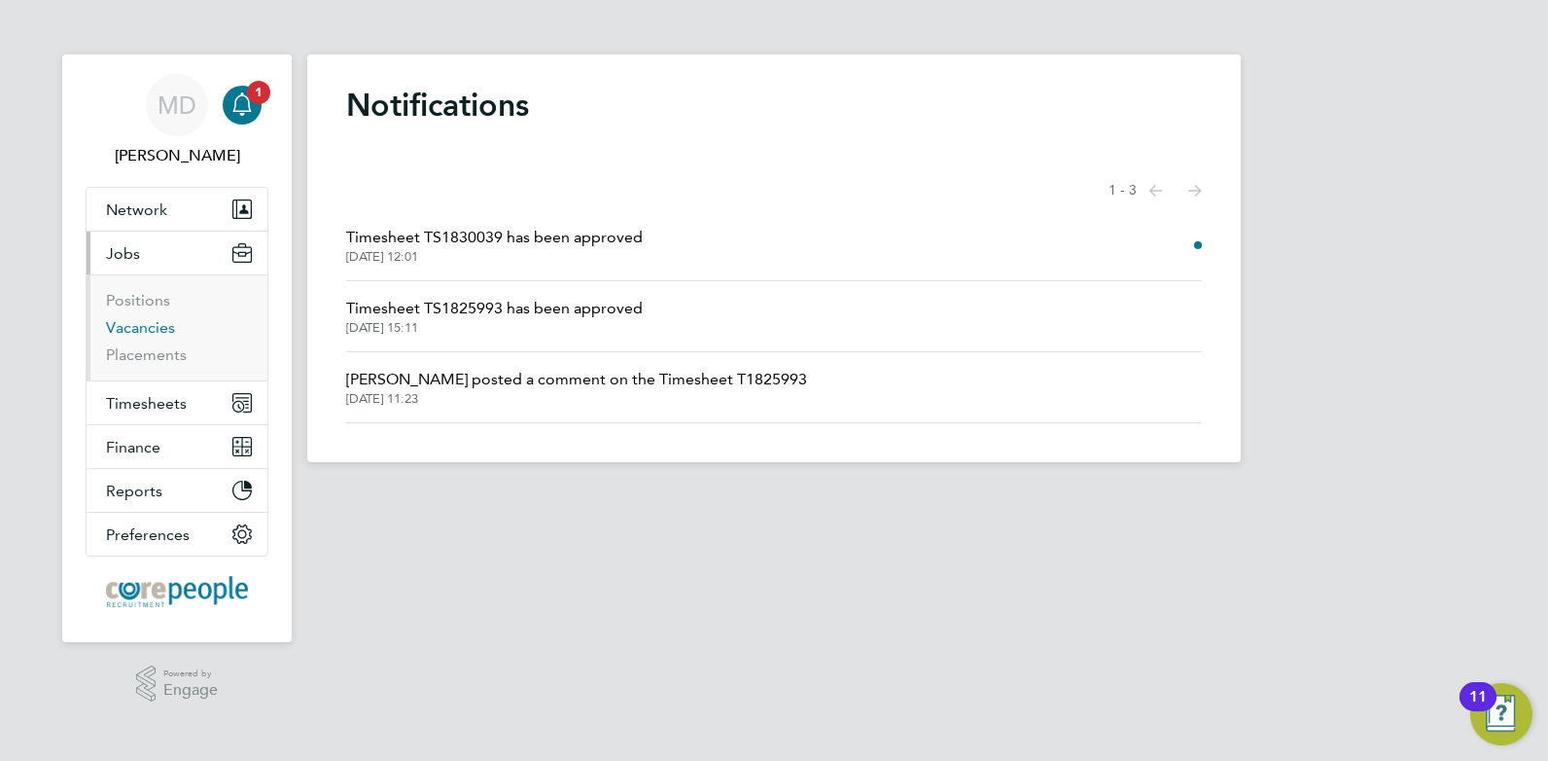
click at [127, 332] on link "Vacancies" at bounding box center [140, 327] width 69 height 18
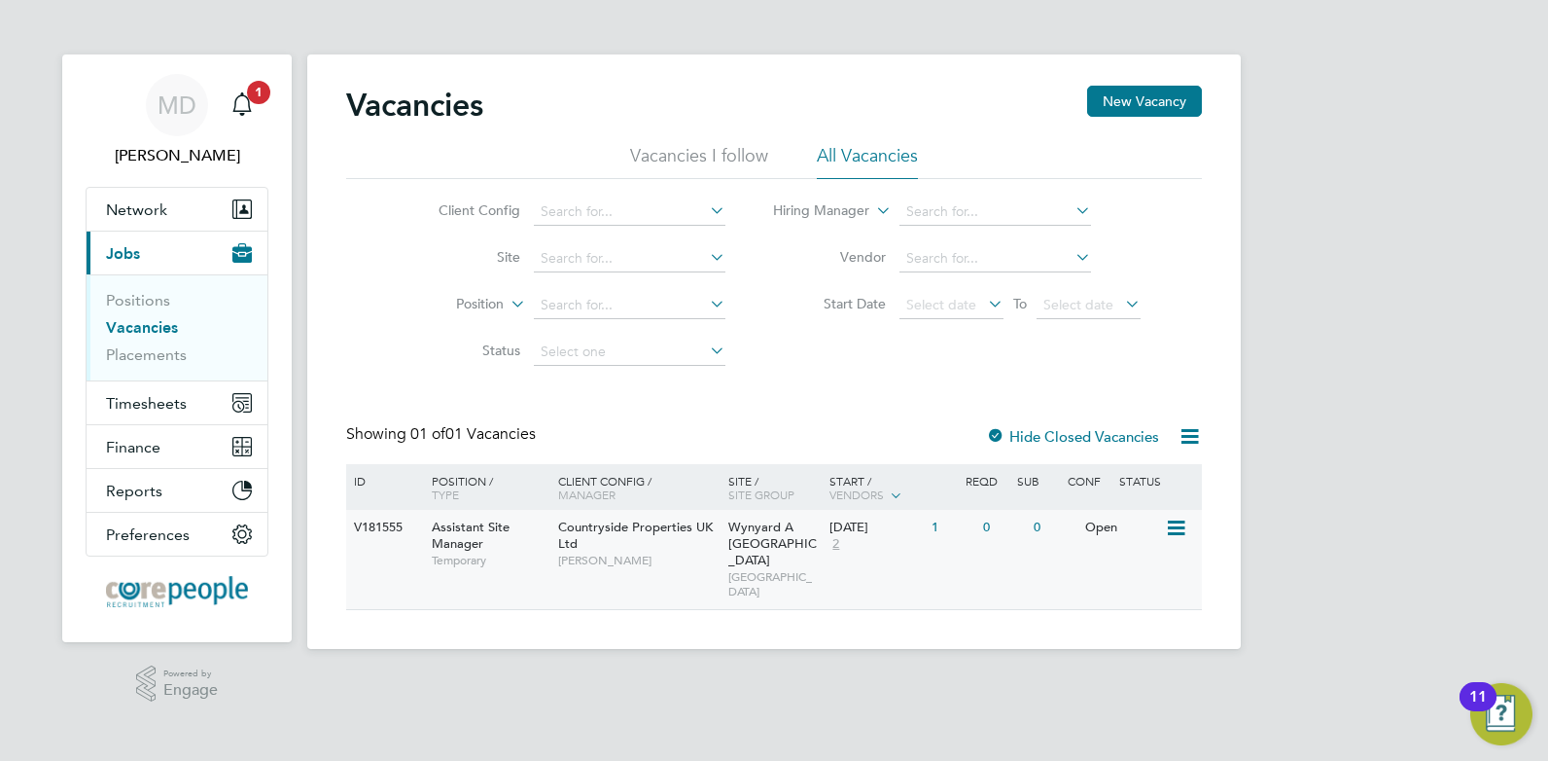
click at [444, 529] on span "Assistant Site Manager" at bounding box center [471, 534] width 78 height 33
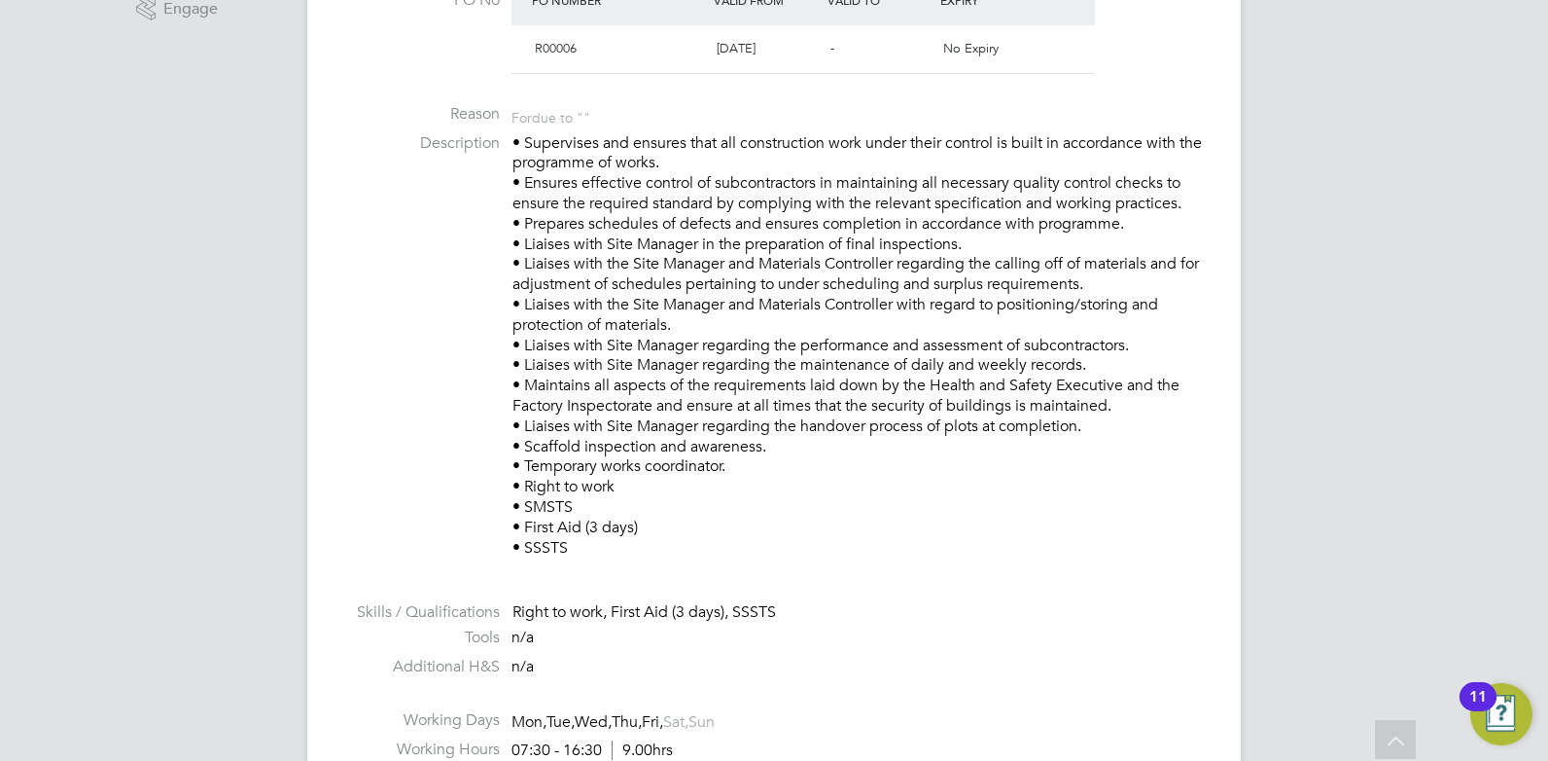
scroll to position [875, 0]
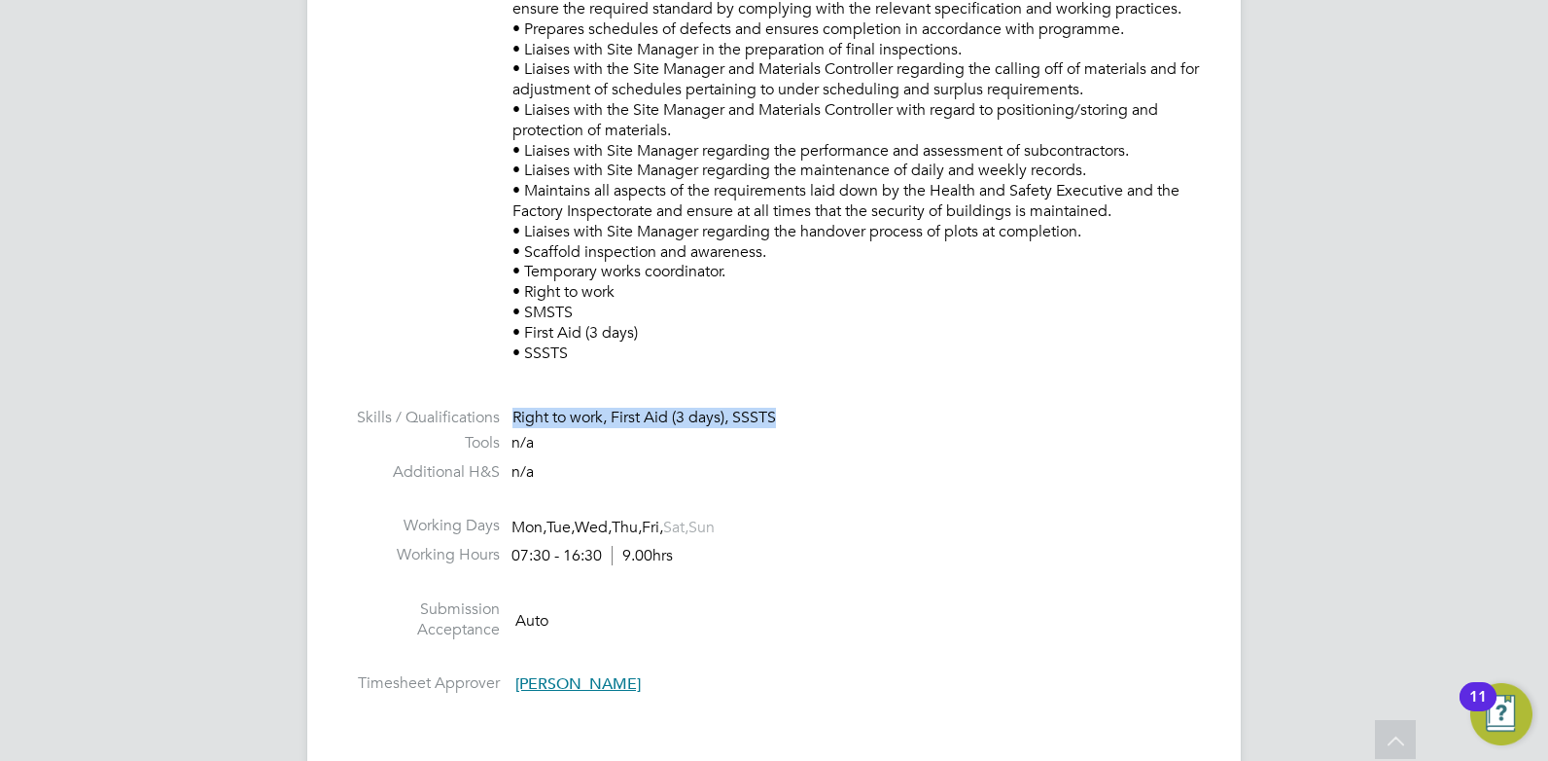
drag, startPoint x: 798, startPoint y: 427, endPoint x: 495, endPoint y: 407, distance: 303.2
click at [495, 408] on li "Skills / Qualifications Right to work, First Aid (3 days), SSSTS" at bounding box center [774, 420] width 856 height 25
click at [838, 481] on li "Additional H&S n/a" at bounding box center [774, 476] width 856 height 29
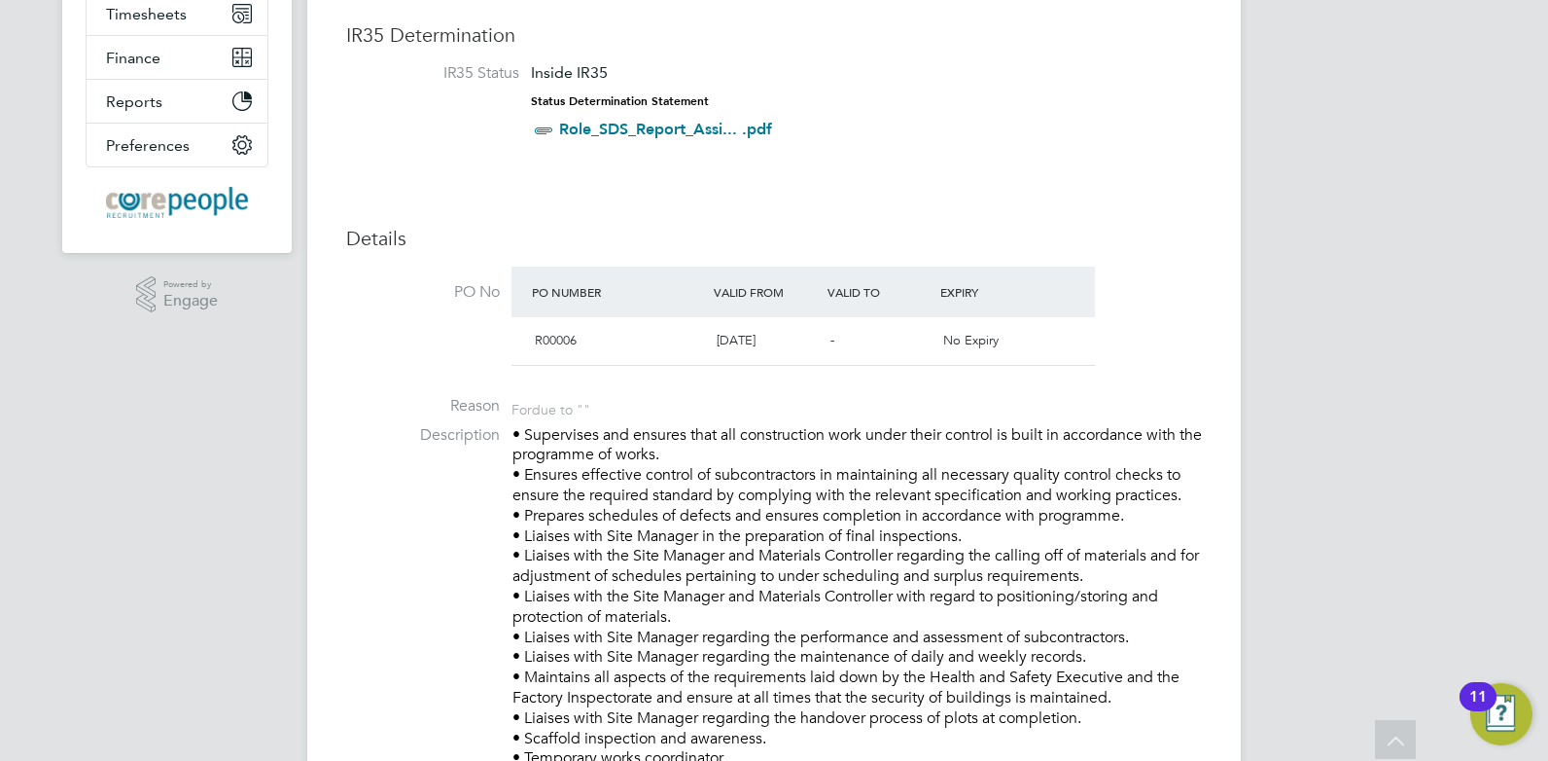
scroll to position [0, 0]
